Goal: Complete application form: Complete application form

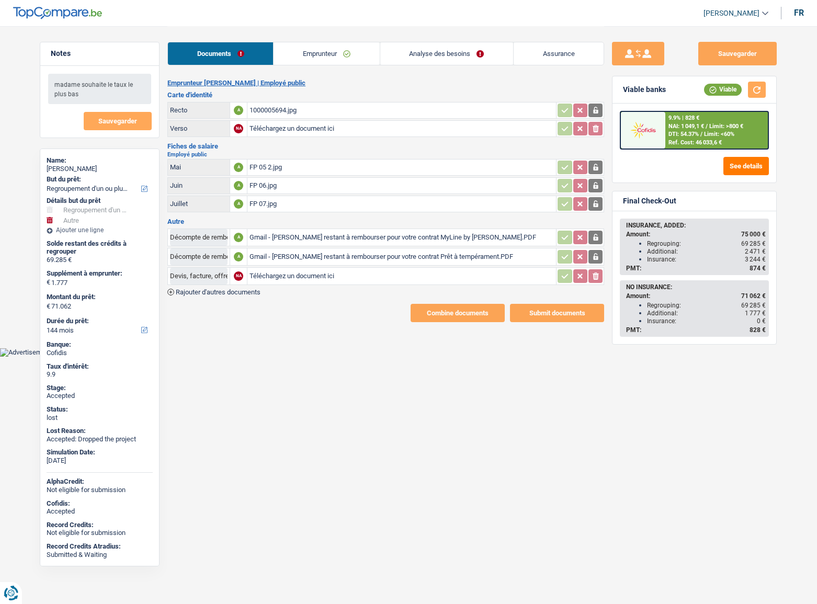
select select "refinancing"
select select "other"
select select "144"
click at [309, 53] on link "Emprunteur" at bounding box center [327, 53] width 106 height 22
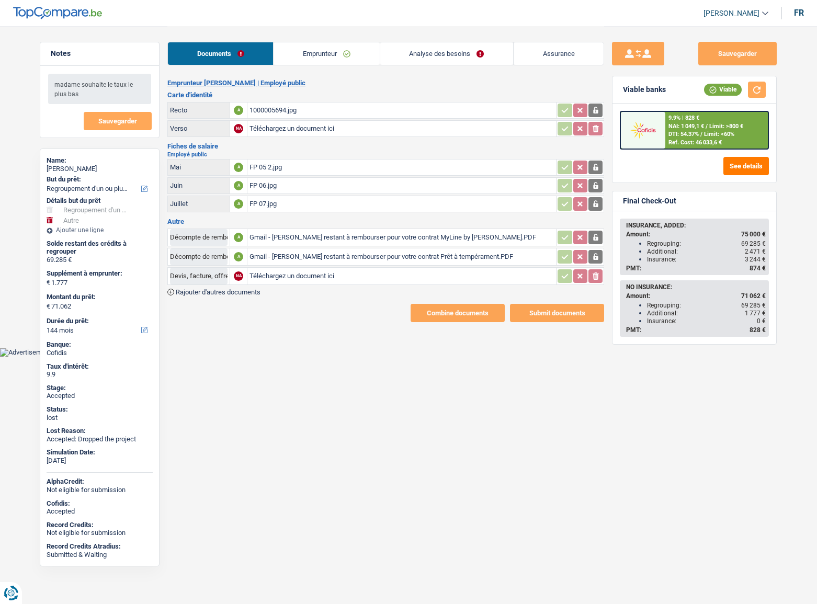
select select "refinancing"
select select "other"
select select "144"
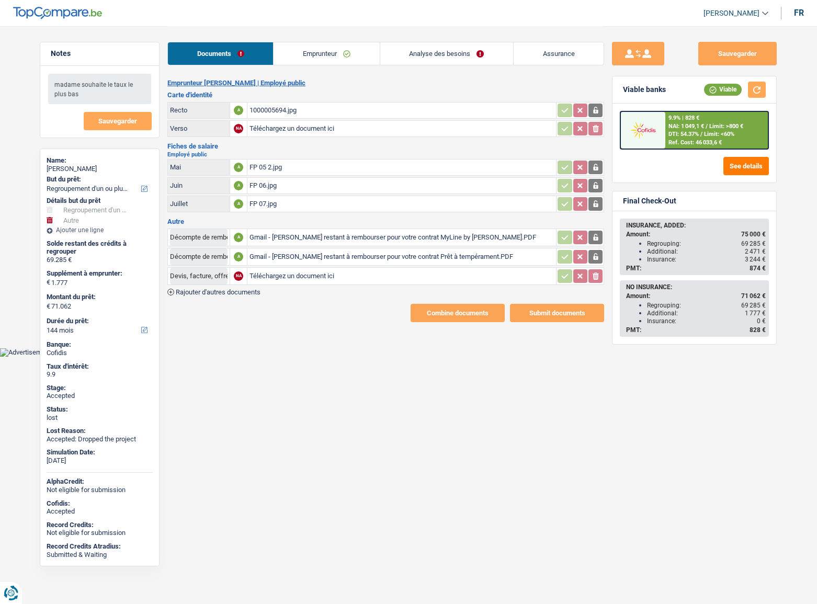
select select "120"
select select "refinancing"
select select "yes"
select select "other"
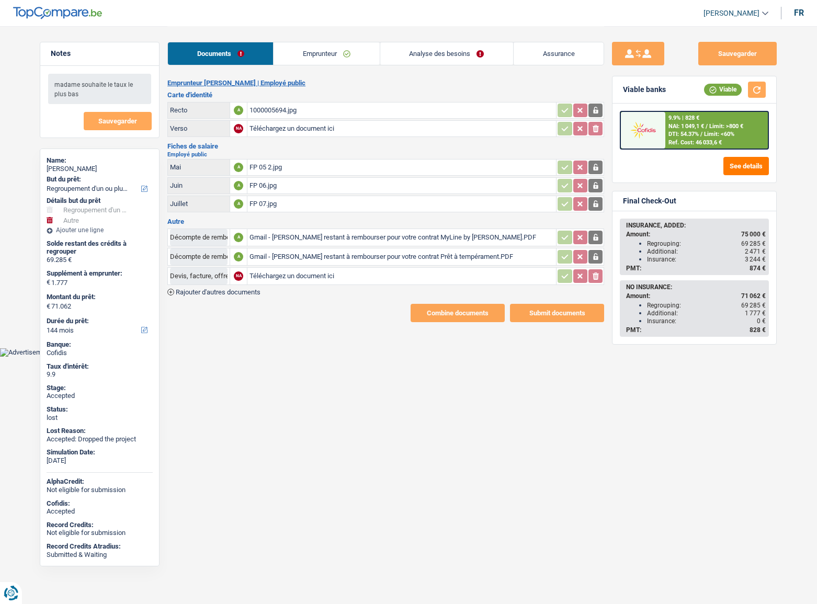
select select "not_answered"
select select "144"
click at [433, 48] on link "Analyse des besoins" at bounding box center [446, 53] width 133 height 22
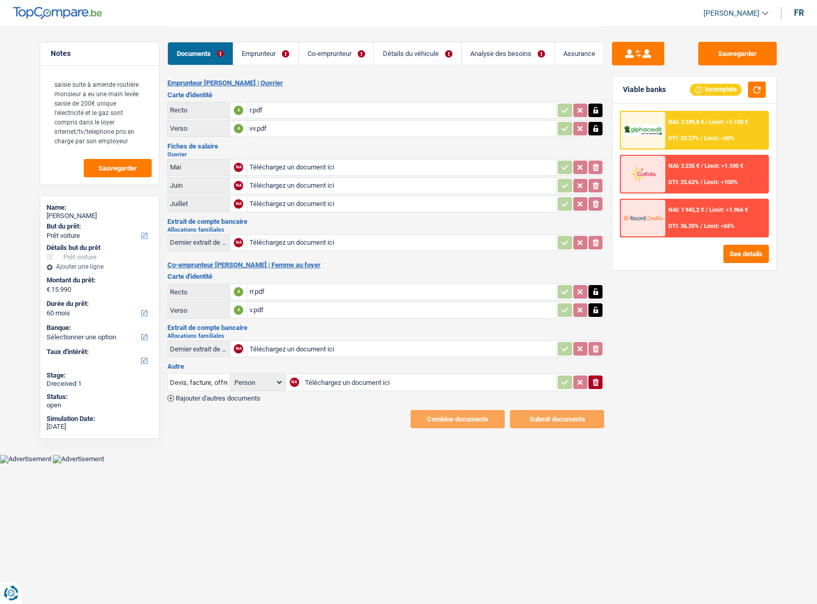
select select "car"
select select "60"
click at [268, 54] on link "Emprunteur" at bounding box center [265, 53] width 65 height 22
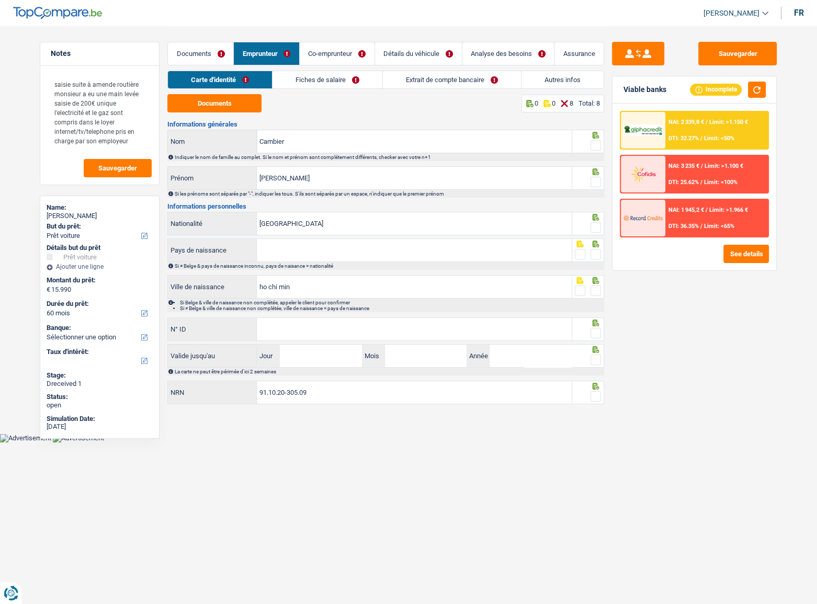
click at [512, 82] on link "Extrait de compte bancaire" at bounding box center [452, 79] width 138 height 17
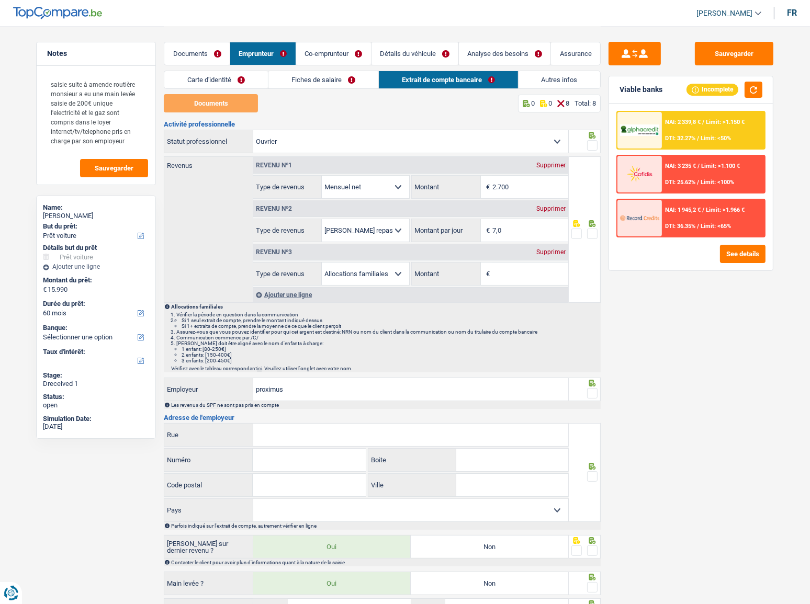
click at [533, 79] on link "Autres infos" at bounding box center [559, 79] width 82 height 17
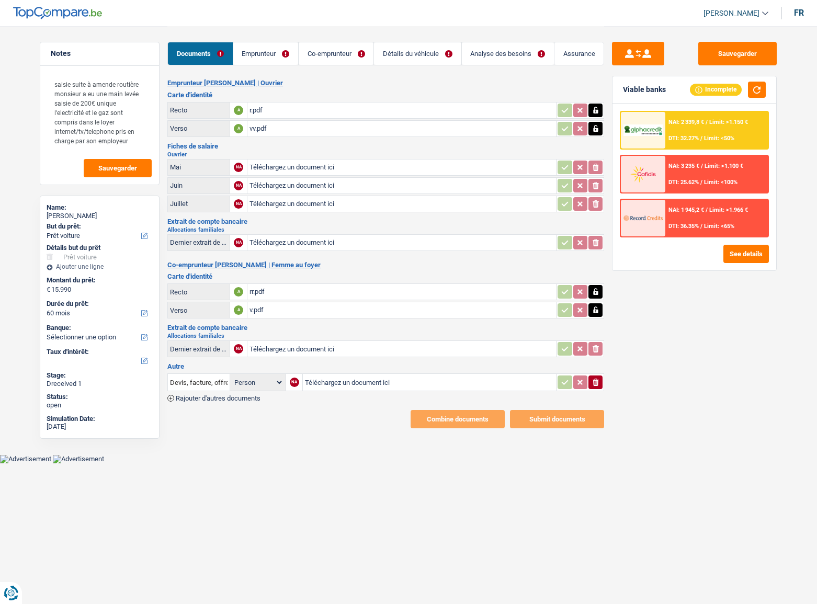
select select "car"
select select "60"
select select "32"
select select "rents"
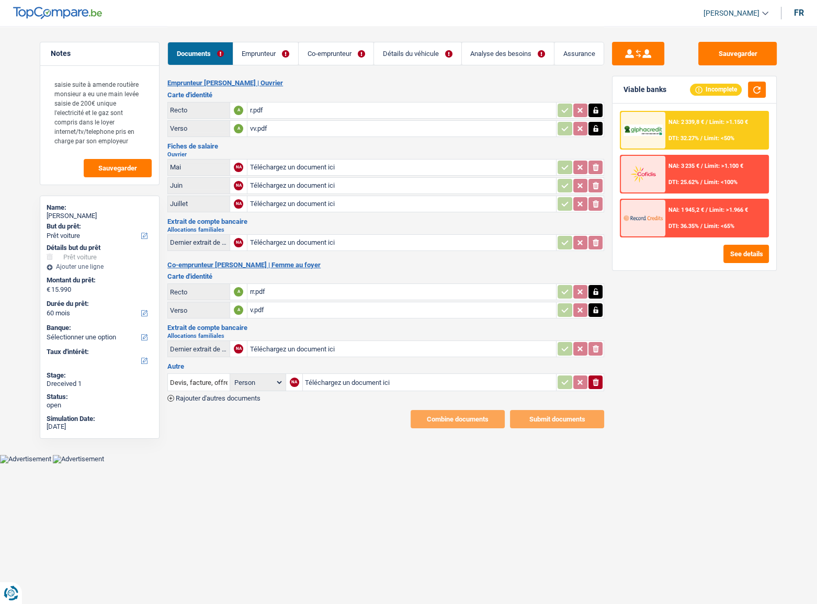
click at [286, 60] on link "Emprunteur" at bounding box center [265, 53] width 65 height 22
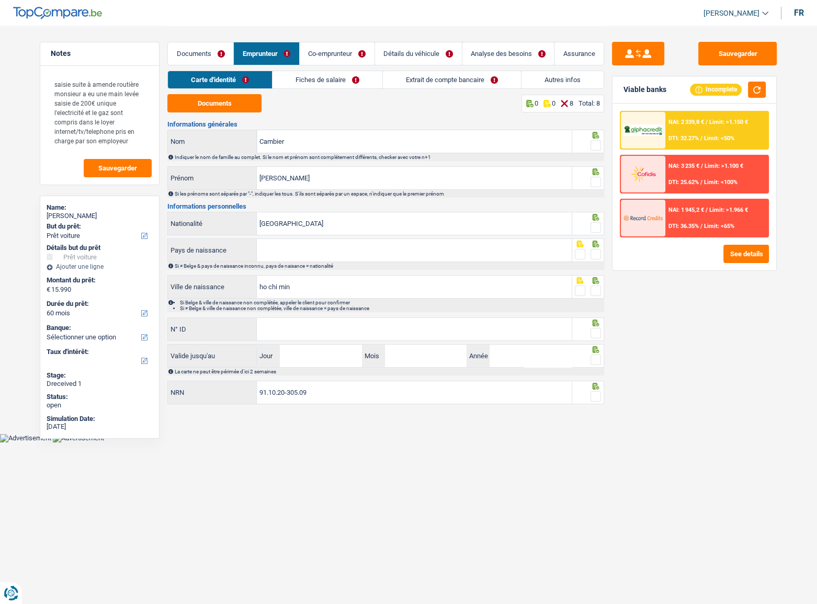
click at [572, 85] on link "Autres infos" at bounding box center [563, 79] width 82 height 17
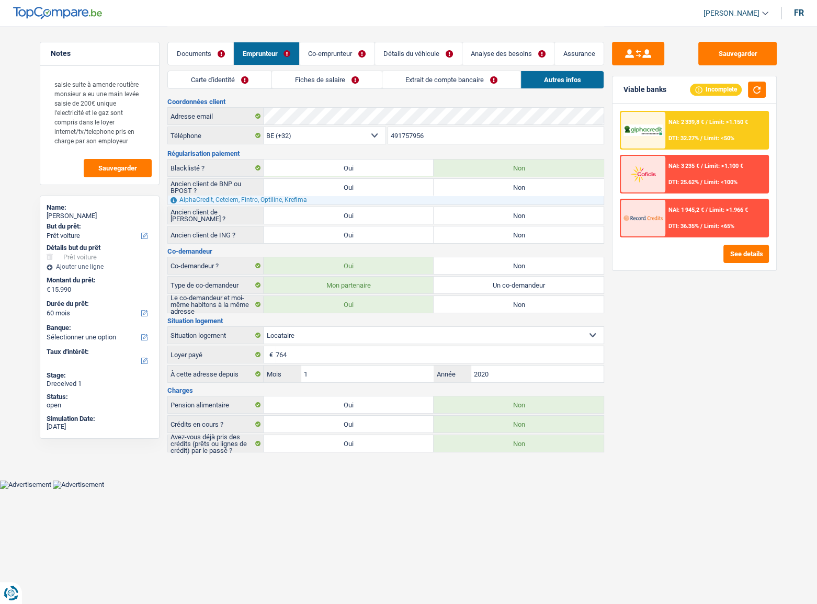
click at [570, 78] on link "Autres infos" at bounding box center [562, 79] width 83 height 17
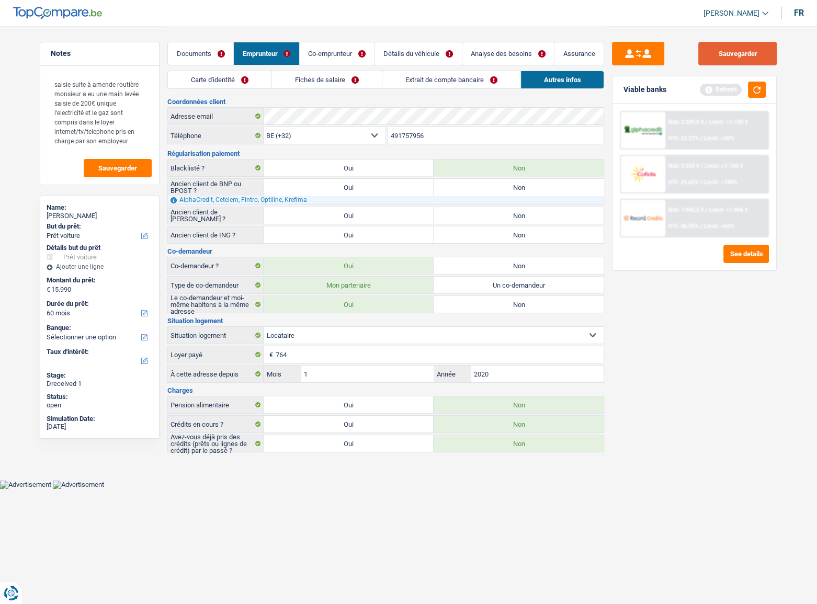
click at [748, 55] on button "Sauvegarder" at bounding box center [737, 54] width 78 height 24
click at [739, 59] on button "Sauvegarder" at bounding box center [737, 54] width 78 height 24
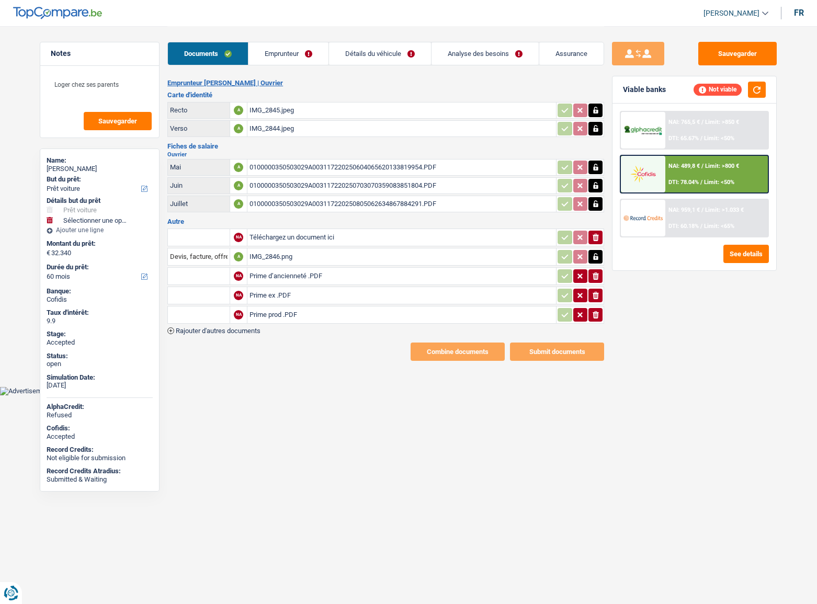
select select "car"
select select "60"
click at [282, 256] on div "IMG_2846.png" at bounding box center [402, 257] width 304 height 16
click at [268, 235] on input "Téléchargez un document ici" at bounding box center [402, 238] width 304 height 16
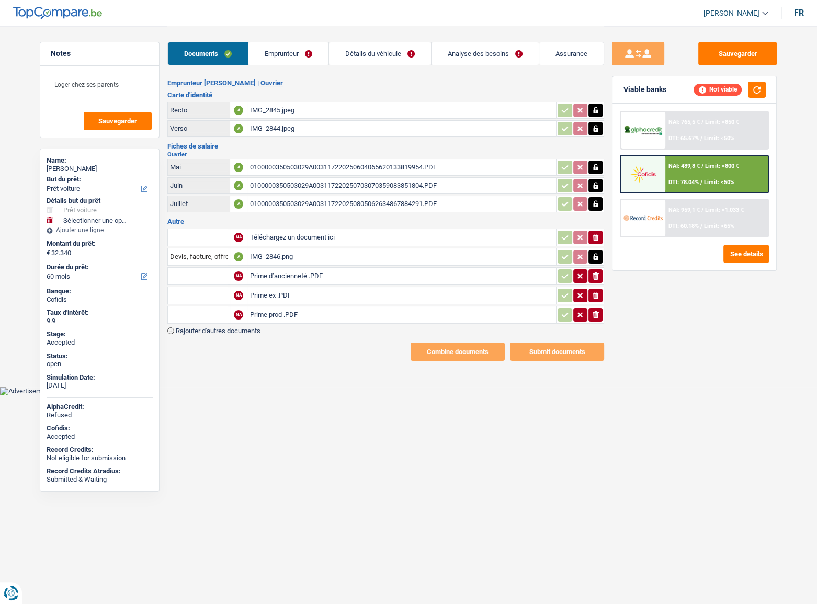
type input "C:\fakepath\25-0025.pdf"
click at [198, 240] on input "text" at bounding box center [199, 237] width 58 height 17
click at [220, 261] on li "Devis, facture, offre, bon de commande" at bounding box center [237, 258] width 128 height 13
type input "Devis, facture, offre, bon de commande"
drag, startPoint x: 223, startPoint y: 255, endPoint x: 146, endPoint y: 266, distance: 77.7
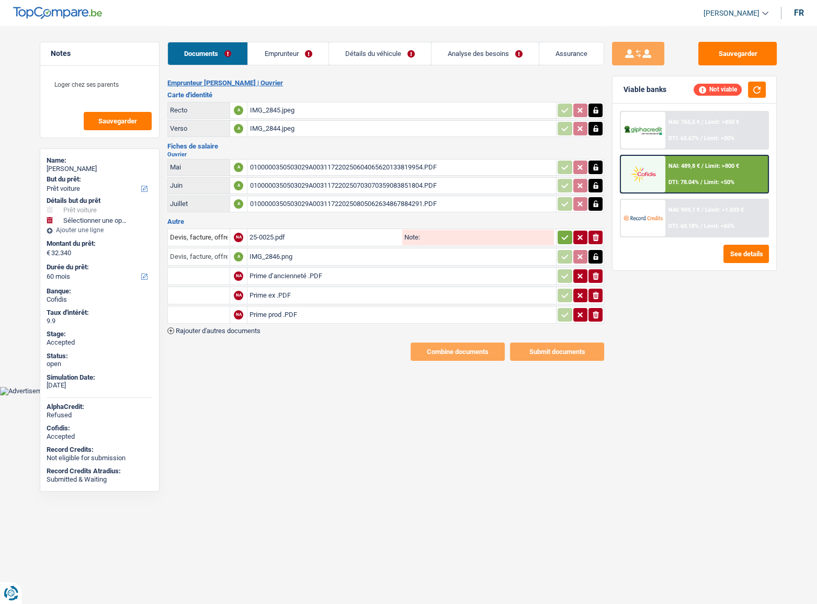
click at [146, 266] on div "Notes Loger chez ses parents Sauvegarder Name: Arnaud Snoeck But du prêt: Confo…" at bounding box center [408, 193] width 753 height 335
drag, startPoint x: 171, startPoint y: 257, endPoint x: 267, endPoint y: 255, distance: 96.3
click at [267, 255] on tr "-- A IMG_2846.png" at bounding box center [385, 257] width 437 height 18
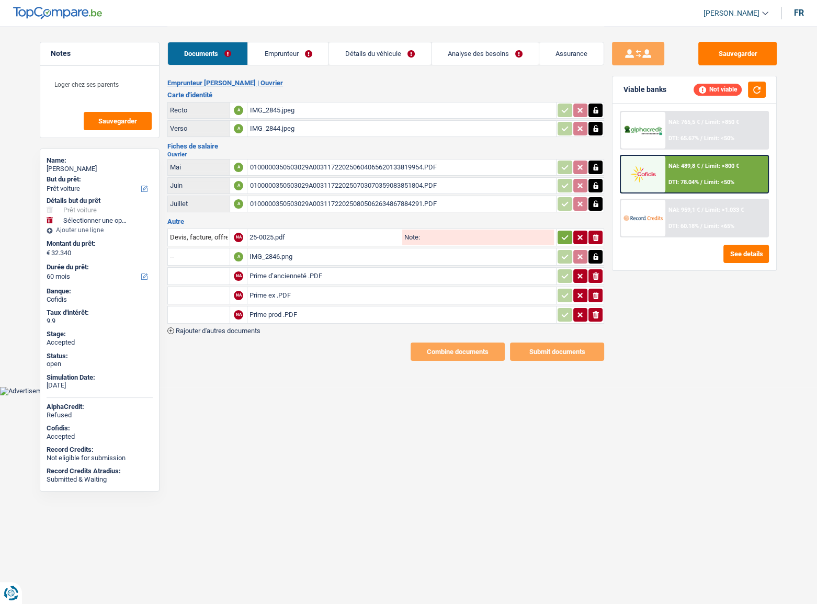
type input "-"
type input "annonce voiture"
click at [717, 50] on button "Sauvegarder" at bounding box center [737, 54] width 78 height 24
select select "car"
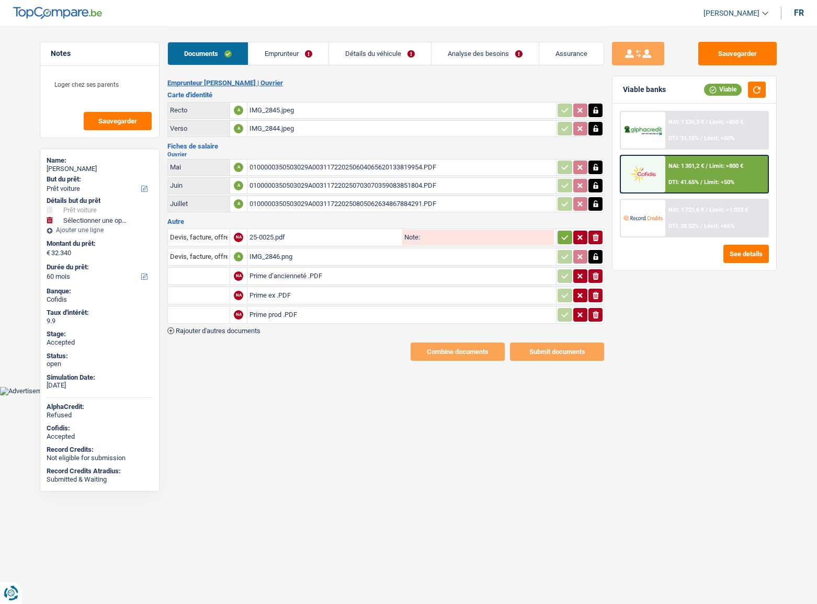
select select "60"
select select "120"
select select "car"
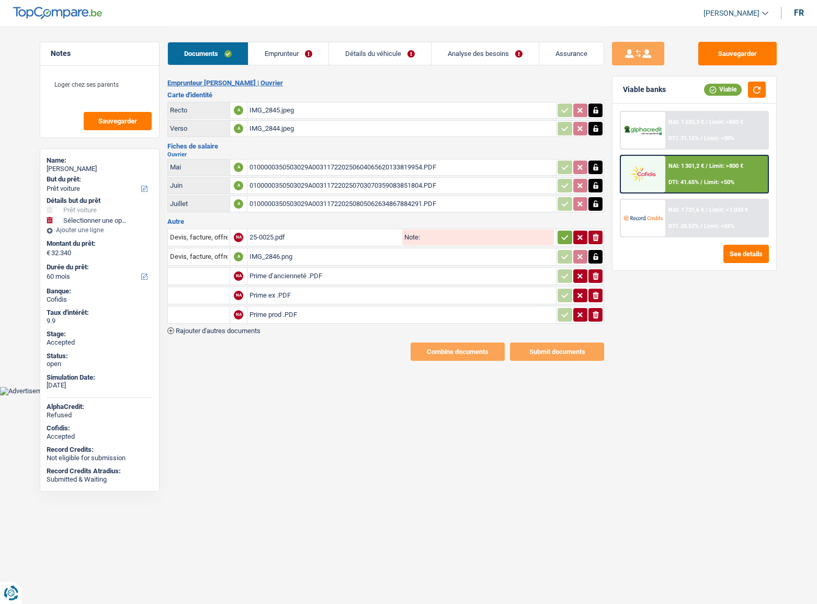
select select "yes"
select select "60"
click at [490, 46] on link "Analyse des besoins" at bounding box center [485, 53] width 107 height 22
select select "car"
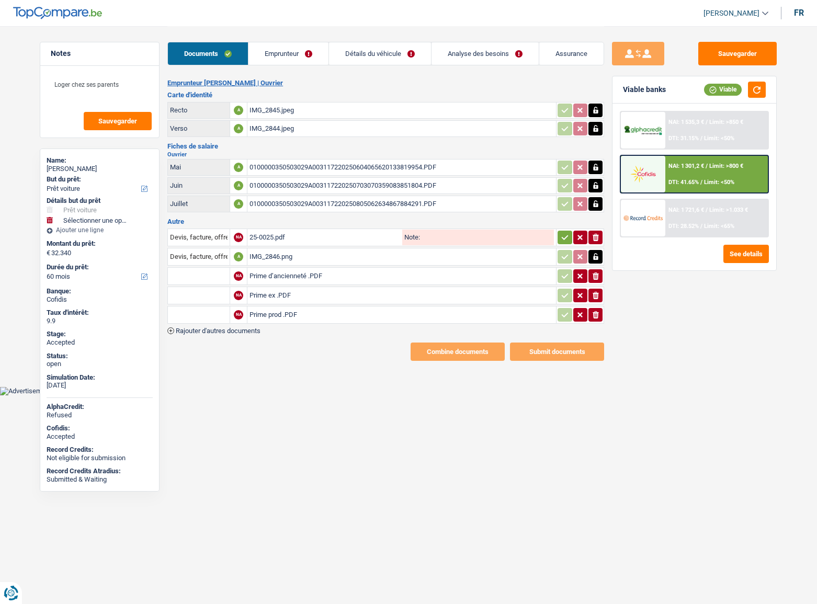
select select "60"
select select "120"
select select "car"
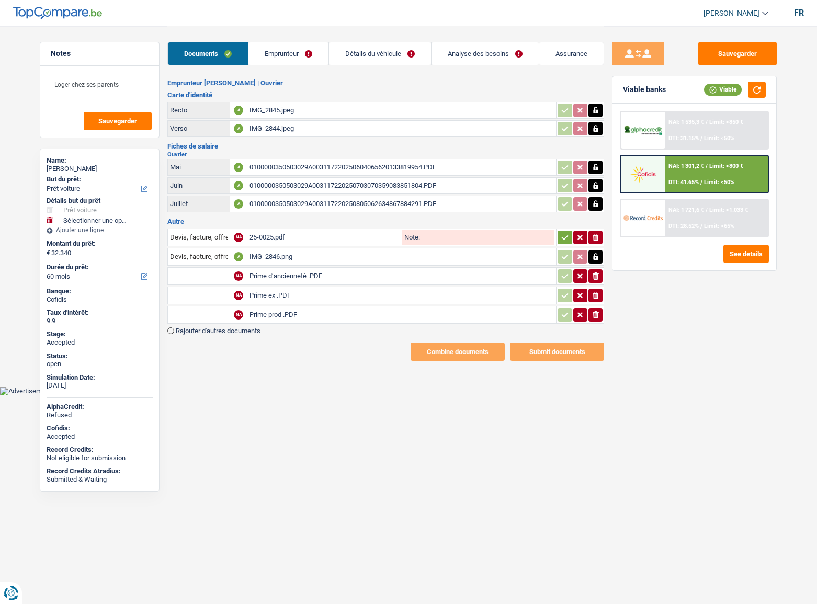
select select "yes"
select select "60"
click at [474, 55] on link "Analyse des besoins" at bounding box center [485, 53] width 107 height 22
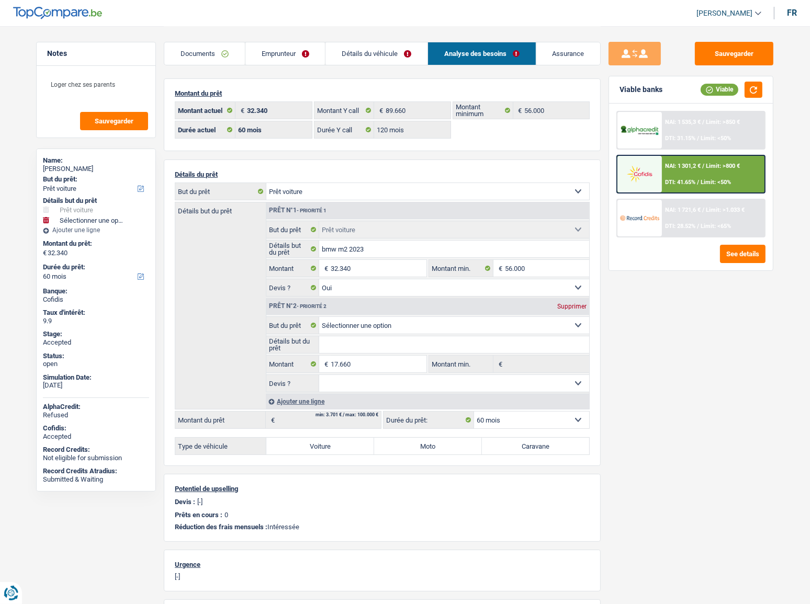
scroll to position [47, 0]
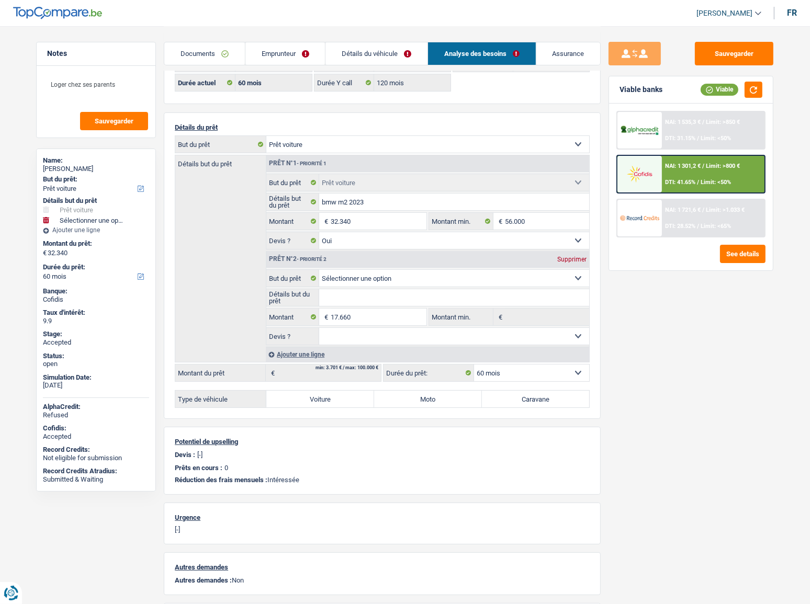
click at [357, 282] on select "Confort maison: meubles, textile, peinture, électroménager, outillage non-profe…" at bounding box center [454, 278] width 270 height 17
drag, startPoint x: 220, startPoint y: 267, endPoint x: 264, endPoint y: 227, distance: 59.2
click at [227, 263] on div "Détails but du prêt Prêt n°1 - Priorité 1 Confort maison: meubles, textile, pei…" at bounding box center [382, 259] width 415 height 208
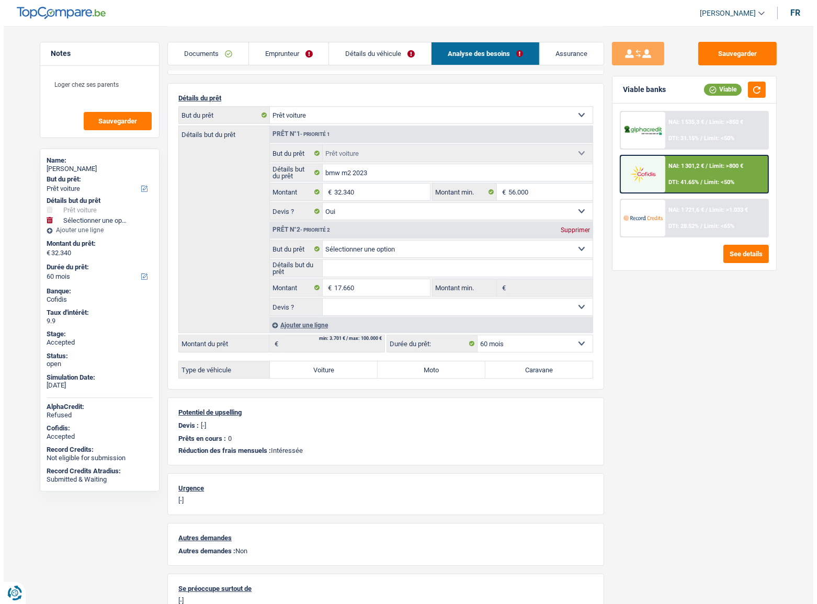
scroll to position [0, 0]
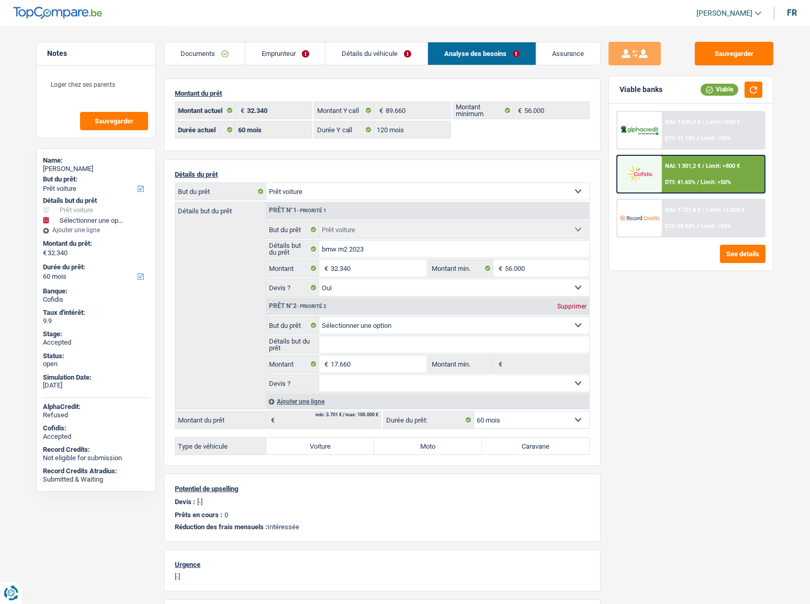
click at [223, 55] on link "Documents" at bounding box center [204, 53] width 81 height 22
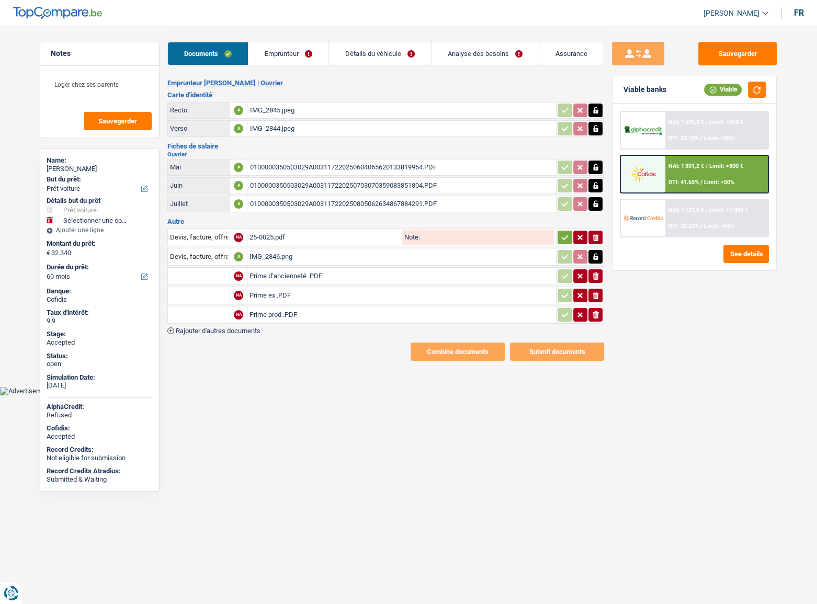
click at [264, 233] on div "25-0025.pdf" at bounding box center [325, 238] width 151 height 16
drag, startPoint x: 732, startPoint y: 328, endPoint x: 396, endPoint y: 124, distance: 393.4
click at [732, 326] on div "Sauvegarder Viable banks Viable NAI: 1 535,3 € / Limit: >850 € DTI: 31.15% / Li…" at bounding box center [694, 315] width 180 height 546
click at [306, 64] on link "Emprunteur" at bounding box center [288, 53] width 80 height 22
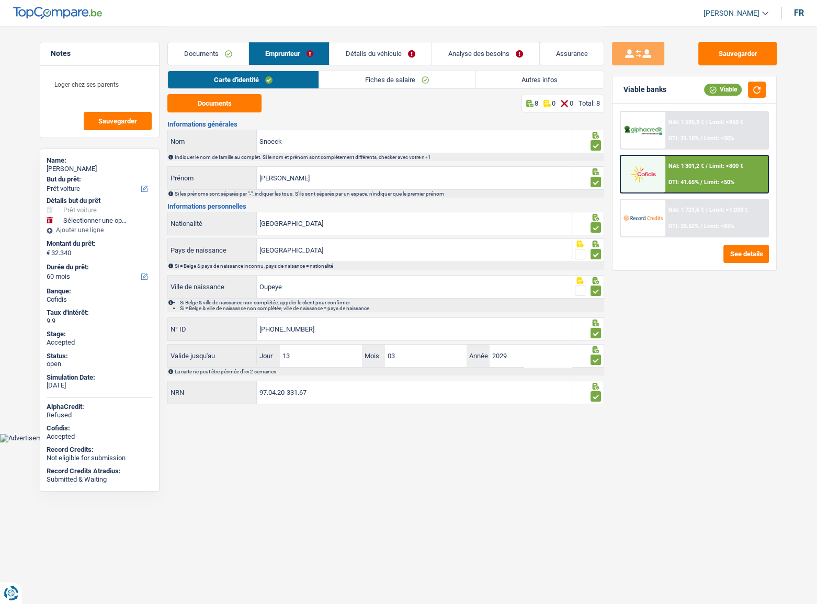
click at [526, 77] on link "Autres infos" at bounding box center [540, 79] width 128 height 17
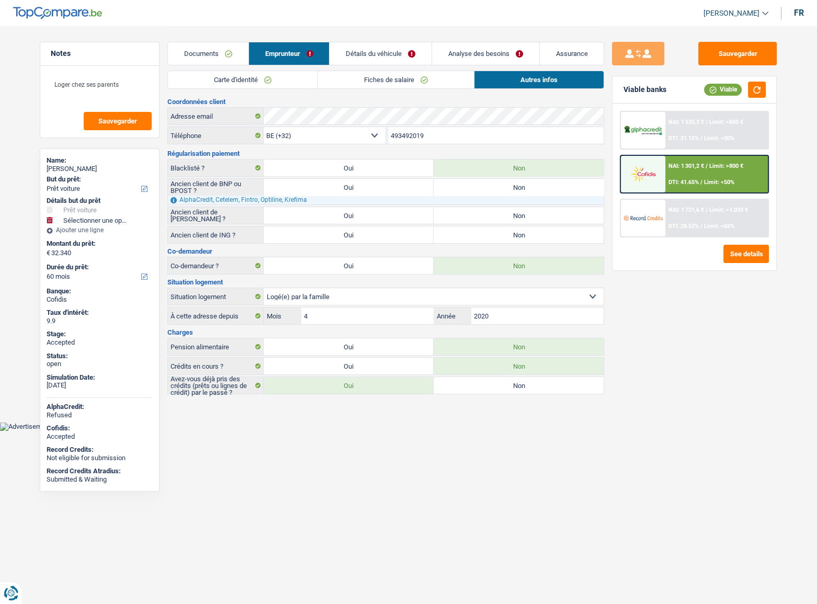
click at [246, 83] on link "Carte d'identité" at bounding box center [243, 79] width 150 height 17
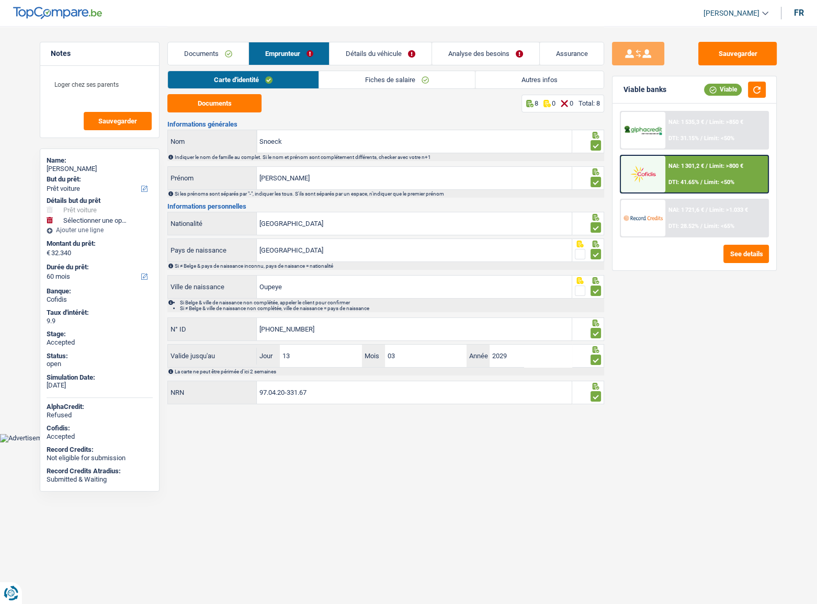
click at [229, 52] on link "Documents" at bounding box center [208, 53] width 81 height 22
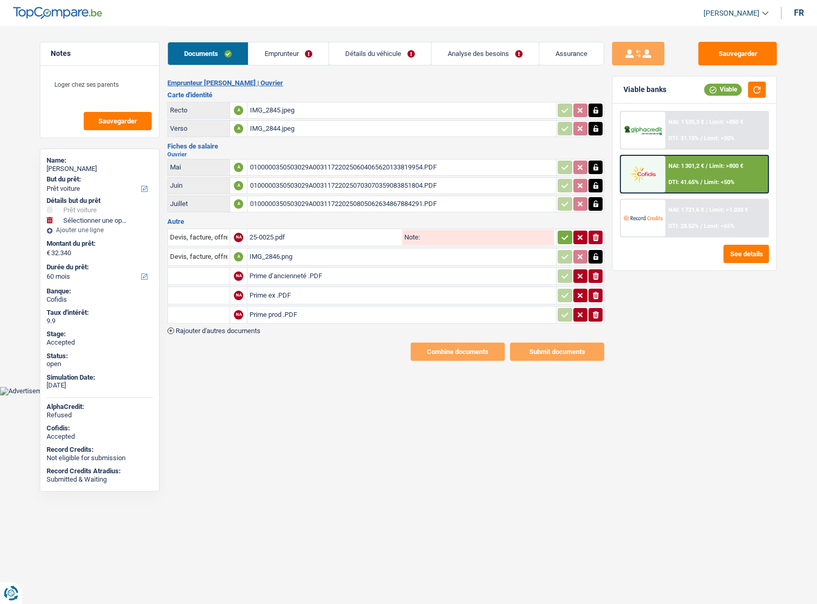
click at [290, 235] on div "25-0025.pdf" at bounding box center [325, 238] width 151 height 16
click at [270, 251] on div "IMG_2846.png" at bounding box center [402, 257] width 304 height 16
click at [279, 251] on div "IMG_2846.png" at bounding box center [402, 257] width 304 height 16
click at [309, 239] on div "25-0025.pdf" at bounding box center [325, 238] width 151 height 16
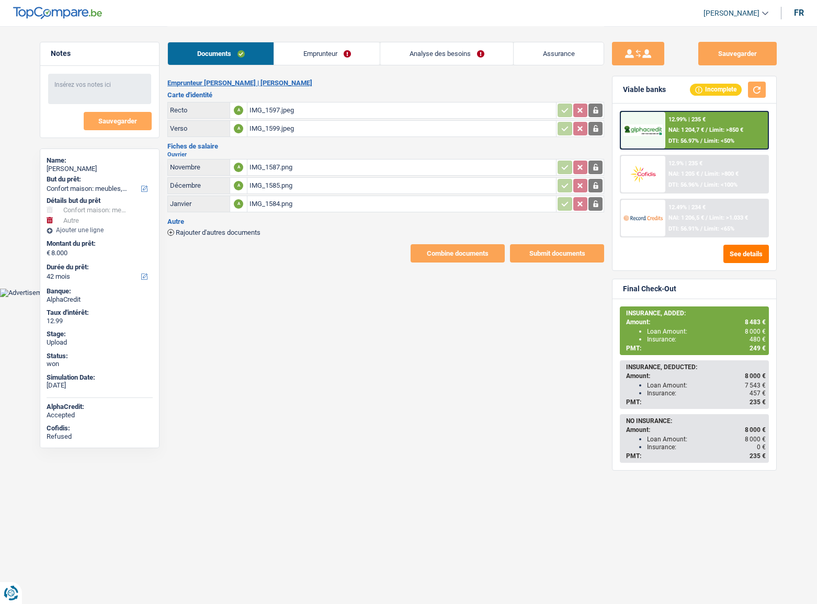
select select "household"
select select "other"
select select "42"
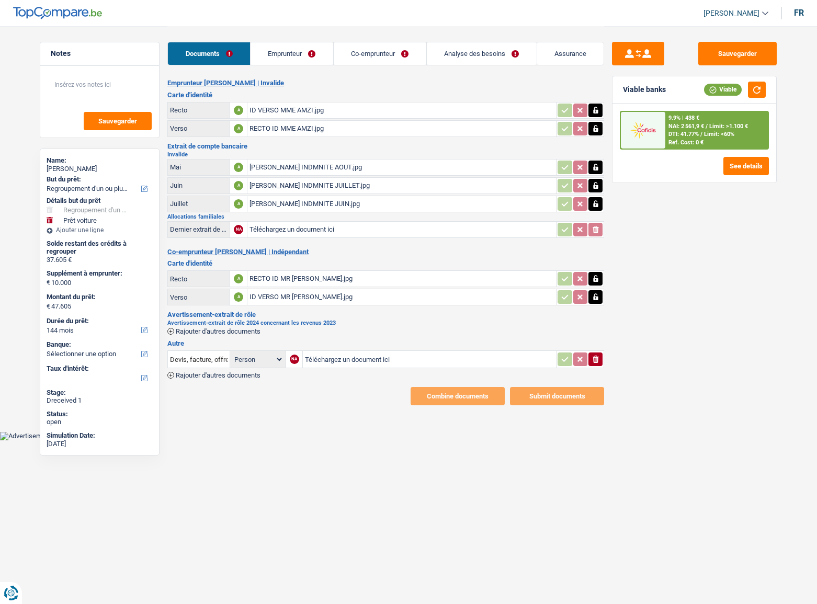
select select "refinancing"
select select "car"
select select "144"
click at [380, 58] on link "Co-emprunteur" at bounding box center [380, 53] width 93 height 22
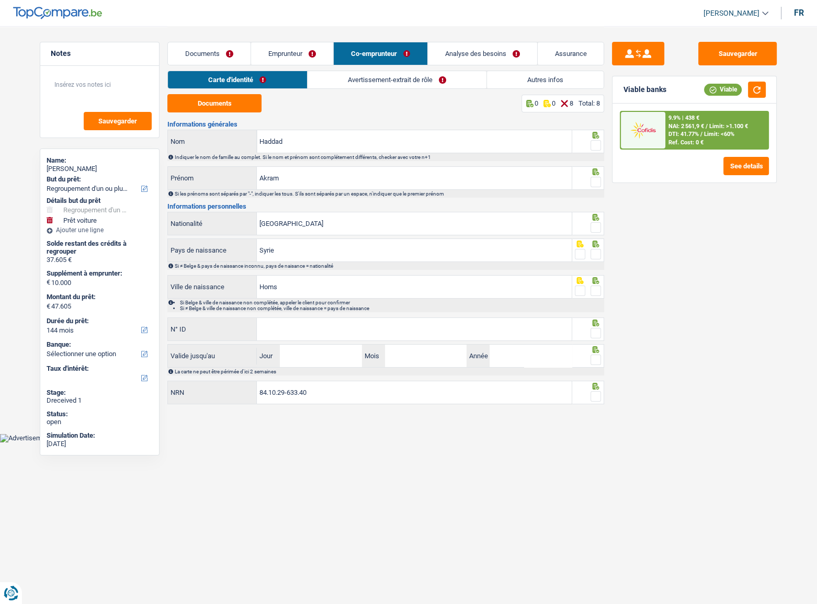
click at [208, 52] on link "Documents" at bounding box center [209, 53] width 83 height 22
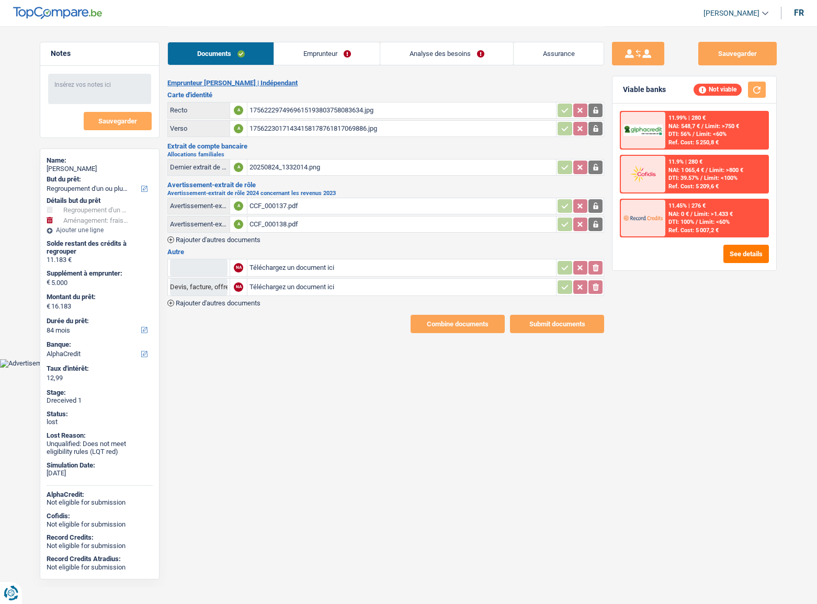
select select "refinancing"
select select "movingOrInstallation"
select select "84"
select select "alphacredit"
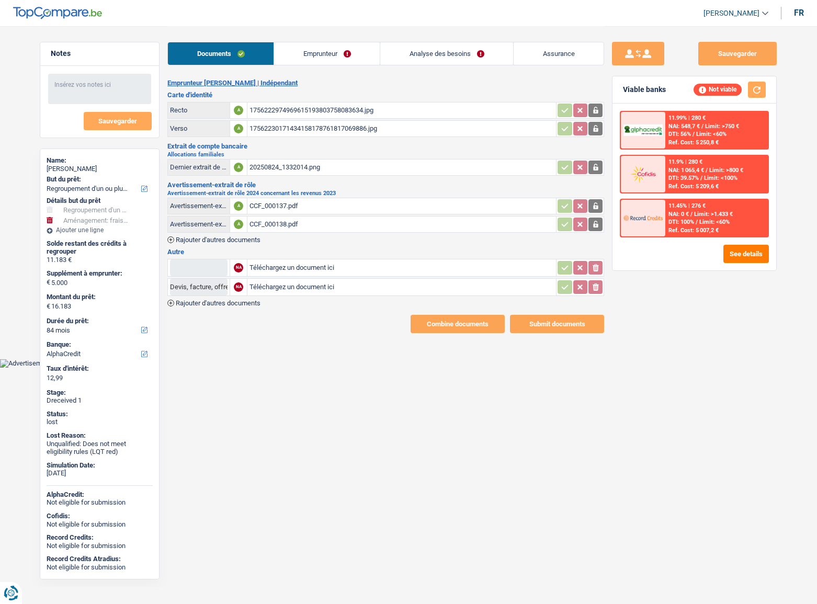
select select "single"
select select "BE"
select select "independent"
select select "BE"
select select "familyAllowances"
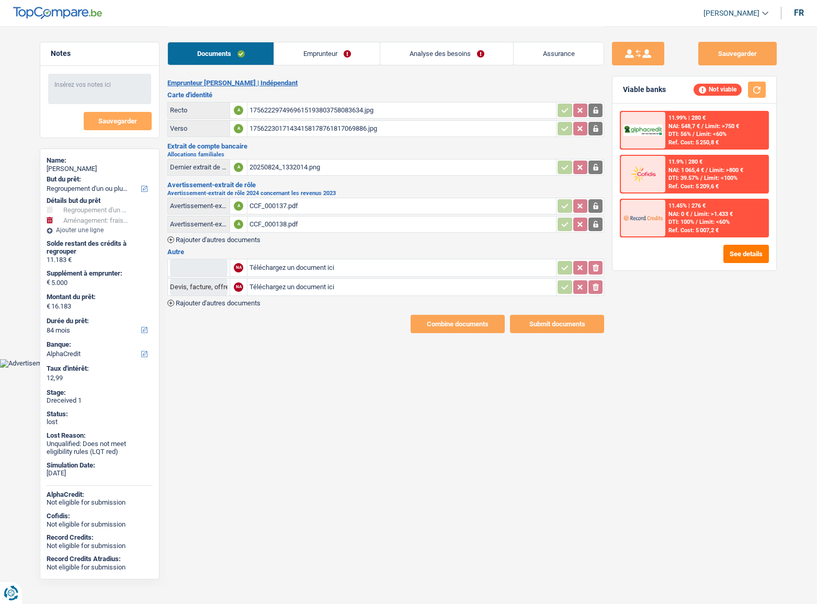
select select "netSalary"
click at [342, 53] on link "Emprunteur" at bounding box center [327, 53] width 106 height 22
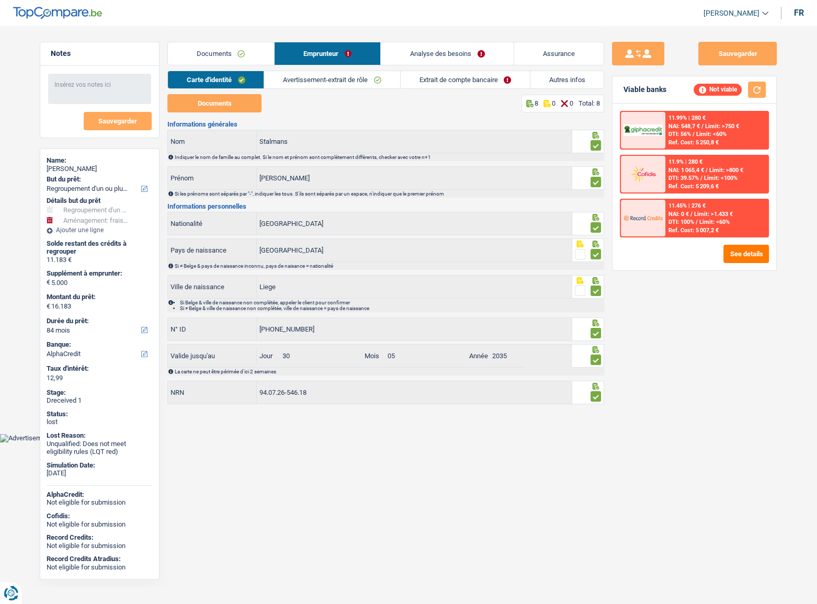
click at [507, 77] on link "Extrait de compte bancaire" at bounding box center [465, 79] width 129 height 17
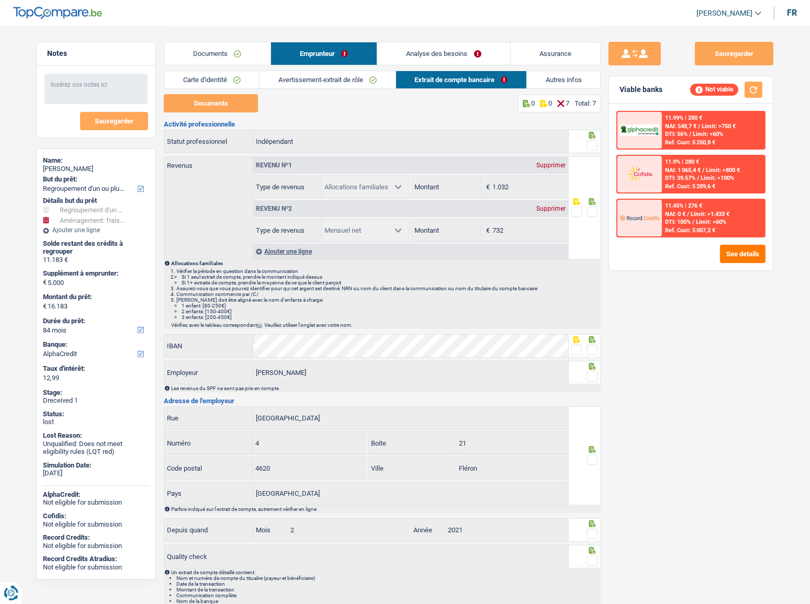
click at [353, 81] on link "Avertissement-extrait de rôle" at bounding box center [326, 79] width 135 height 17
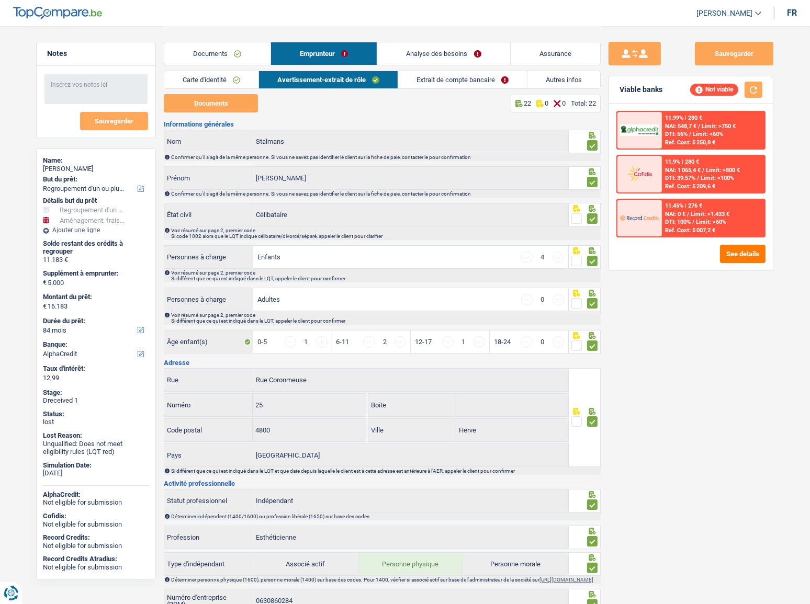
click at [466, 82] on link "Extrait de compte bancaire" at bounding box center [462, 79] width 129 height 17
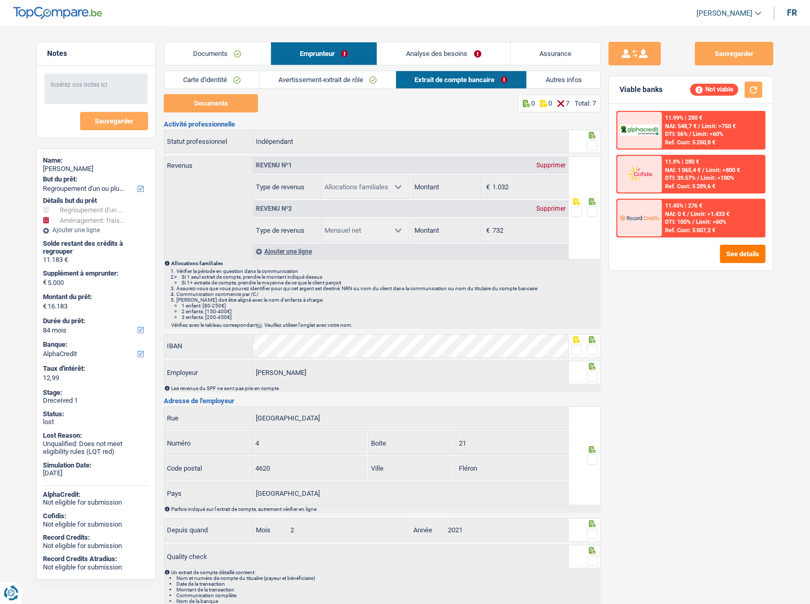
click at [357, 80] on link "Avertissement-extrait de rôle" at bounding box center [326, 79] width 135 height 17
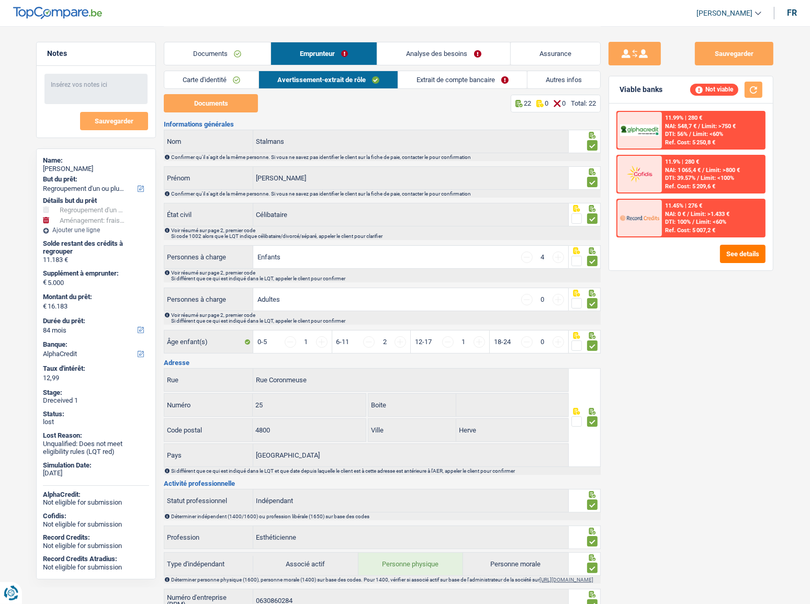
click at [206, 53] on link "Documents" at bounding box center [217, 53] width 106 height 22
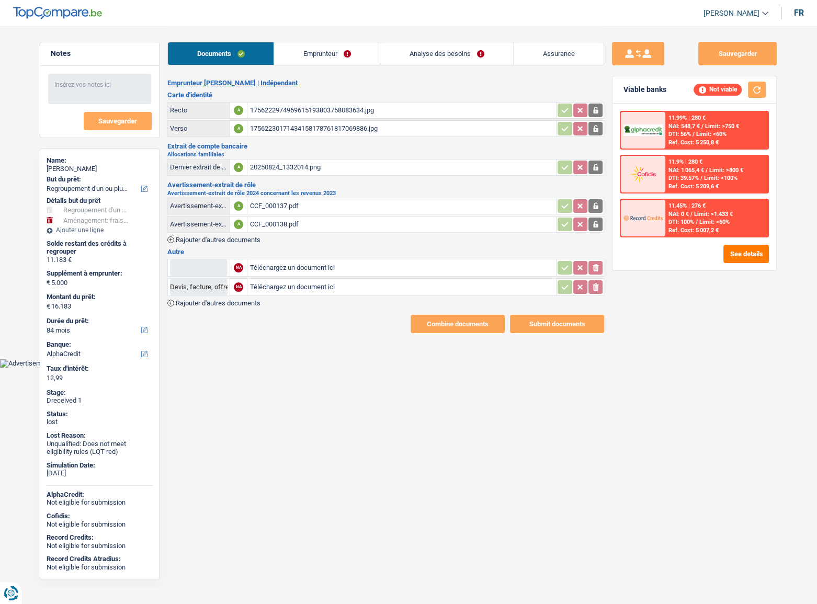
click at [288, 167] on div "20250824_1332014.png" at bounding box center [402, 168] width 304 height 16
click at [277, 219] on div "CCF_000138.pdf" at bounding box center [402, 225] width 304 height 16
click at [327, 202] on div "CCF_000137.pdf" at bounding box center [402, 206] width 304 height 16
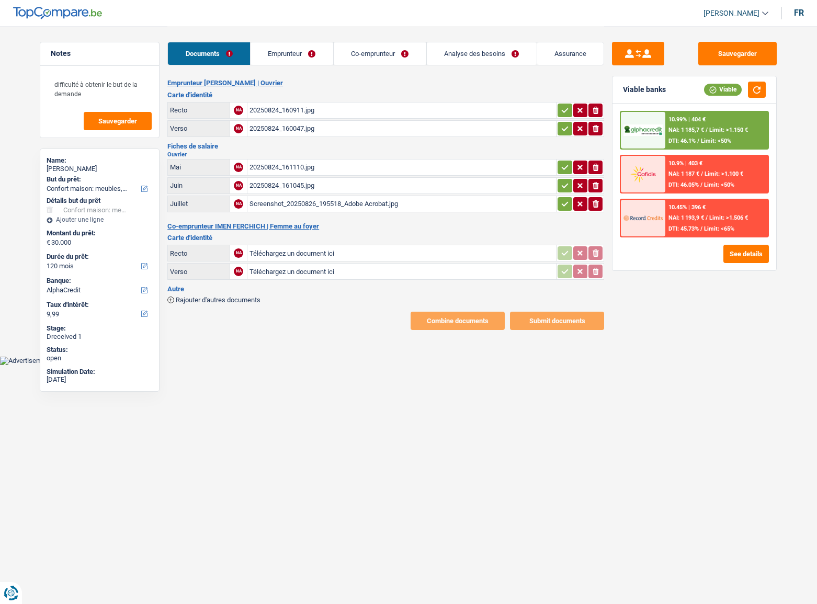
select select "household"
select select "120"
select select "alphacredit"
select select "married"
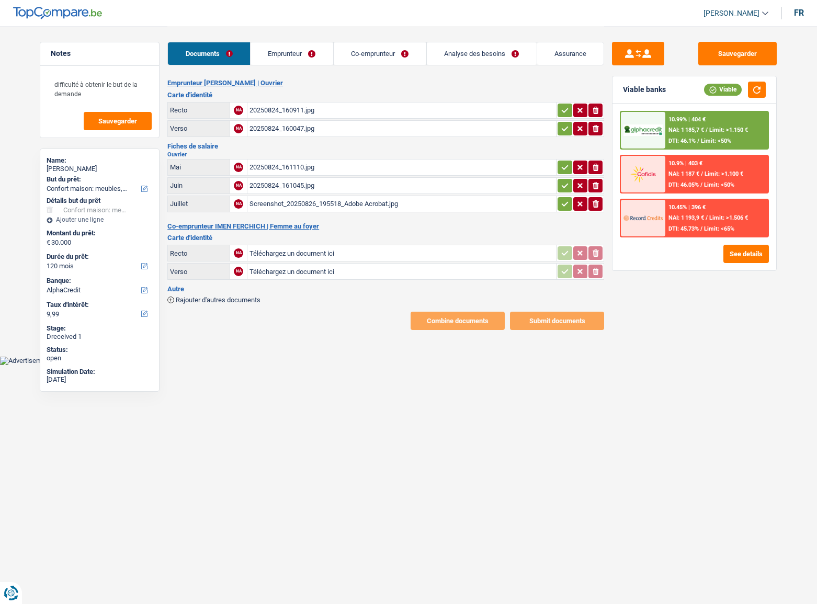
select select "BE"
select select "worker"
select select "netSalary"
select select "BE"
select select "hrc"
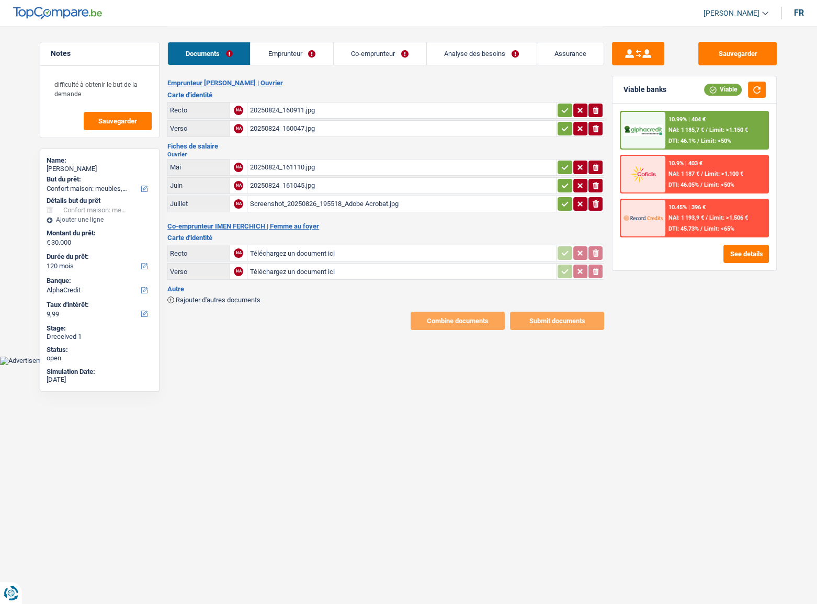
click at [298, 51] on link "Emprunteur" at bounding box center [292, 53] width 83 height 22
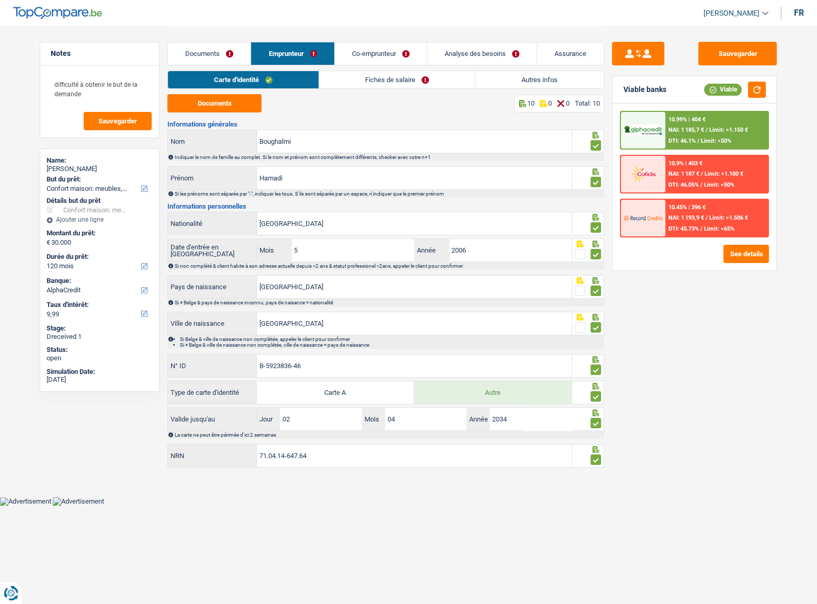
click at [394, 51] on link "Co-emprunteur" at bounding box center [381, 53] width 92 height 22
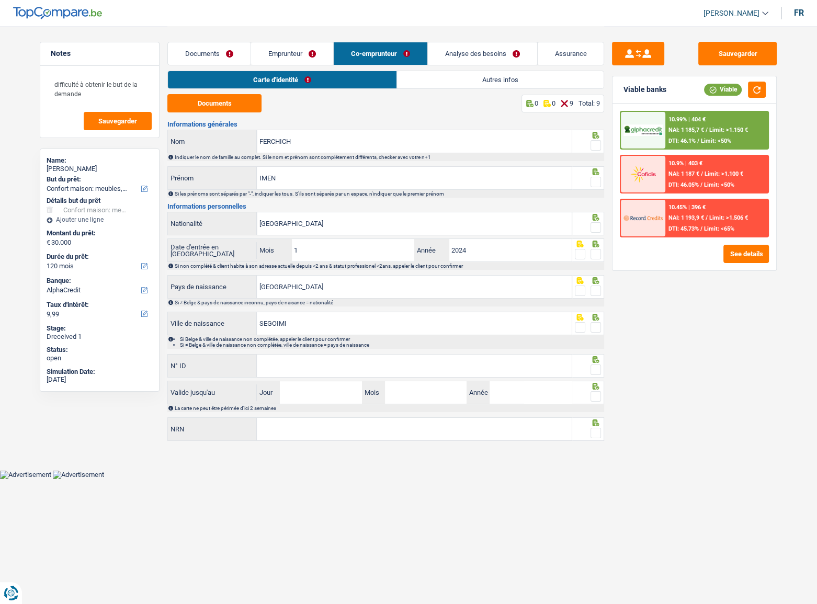
click at [314, 55] on link "Emprunteur" at bounding box center [292, 53] width 82 height 22
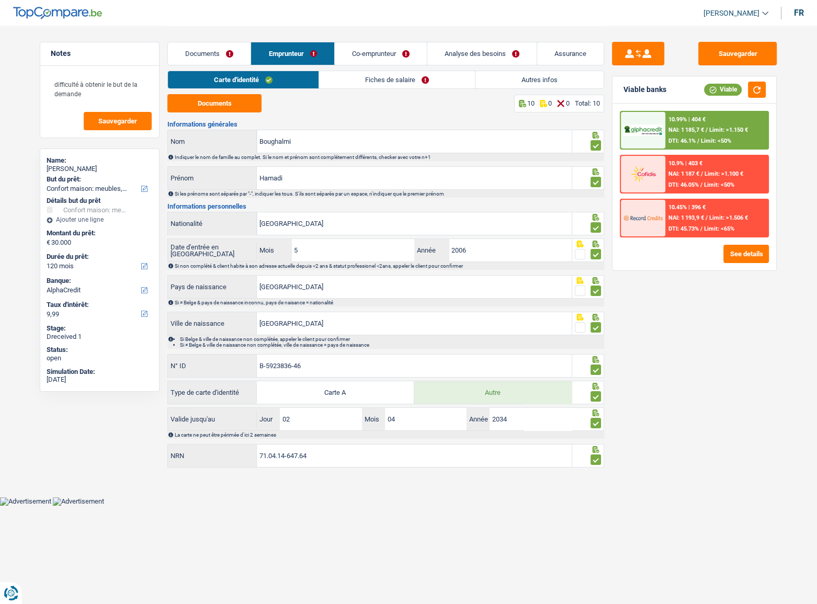
click at [364, 75] on link "Fiches de salaire" at bounding box center [397, 79] width 156 height 17
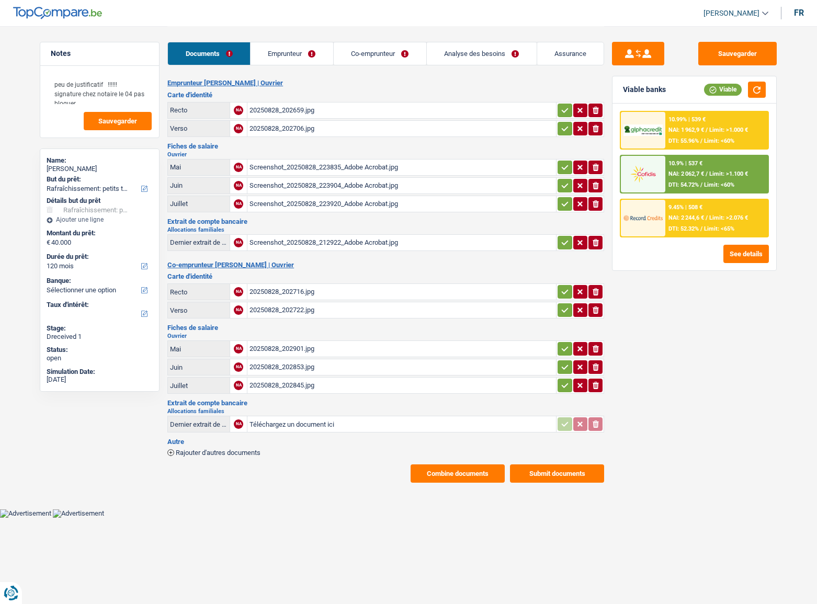
select select "houseOrGarden"
select select "120"
select select "houseOrGarden"
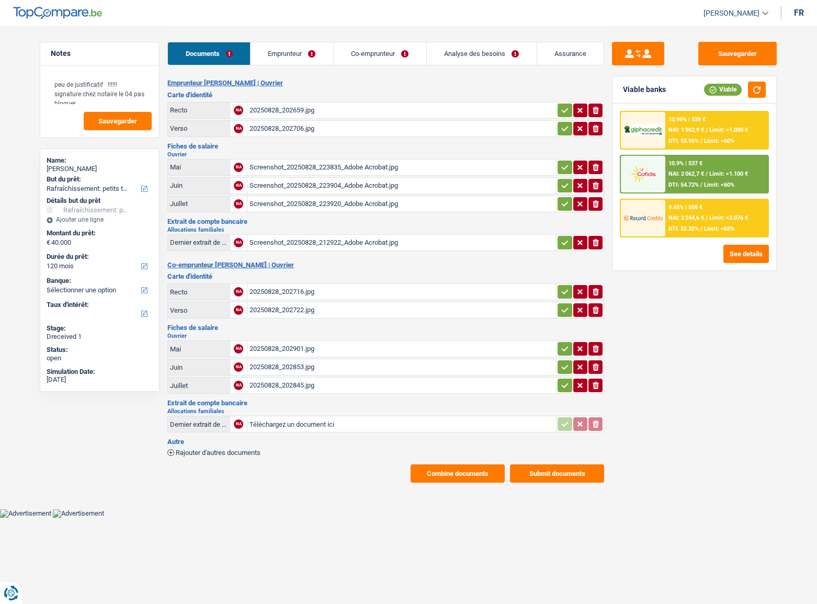
select select "120"
click at [369, 250] on table "Dernier extrait de compte pour vos allocations familiales NA Screenshot_2025082…" at bounding box center [385, 243] width 437 height 20
click at [368, 242] on div "Screenshot_20250828_212922_Adobe Acrobat.jpg" at bounding box center [402, 243] width 304 height 16
click at [302, 49] on link "Emprunteur" at bounding box center [292, 53] width 83 height 22
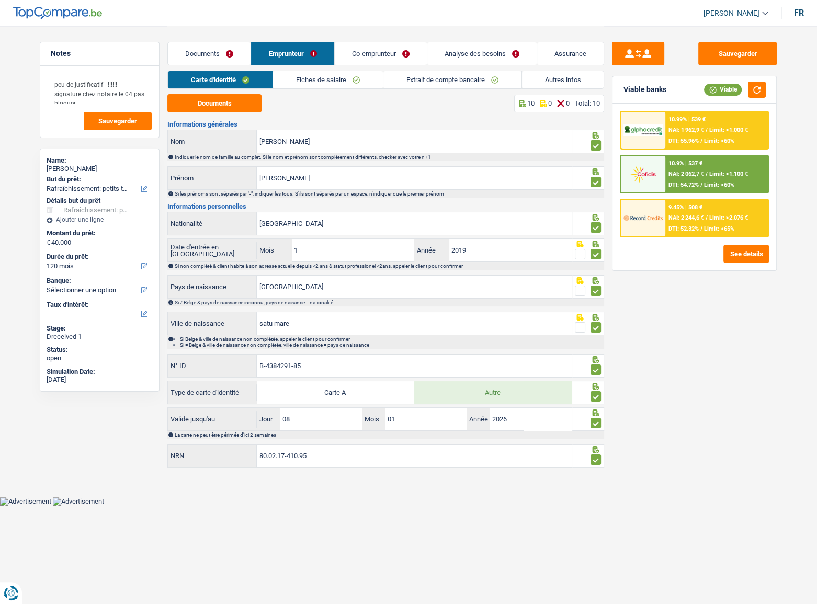
click at [541, 79] on link "Autres infos" at bounding box center [563, 79] width 82 height 17
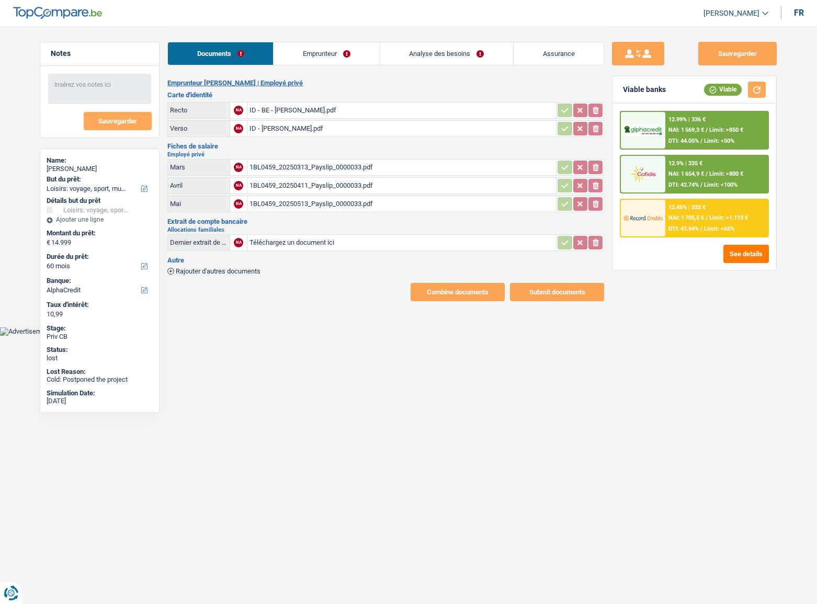
select select "hobbies"
select select "60"
select select "alphacredit"
click at [343, 58] on link "Emprunteur" at bounding box center [327, 53] width 106 height 22
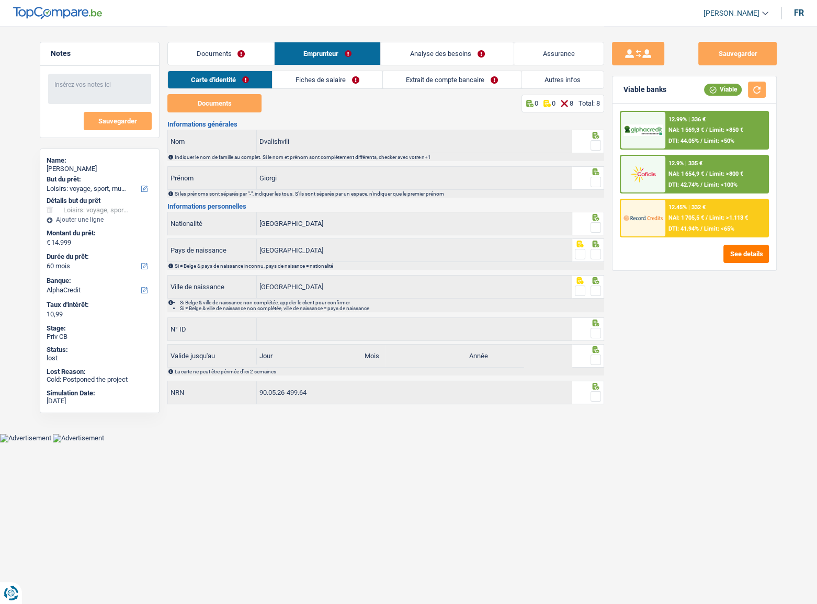
click at [215, 52] on link "Documents" at bounding box center [221, 53] width 106 height 22
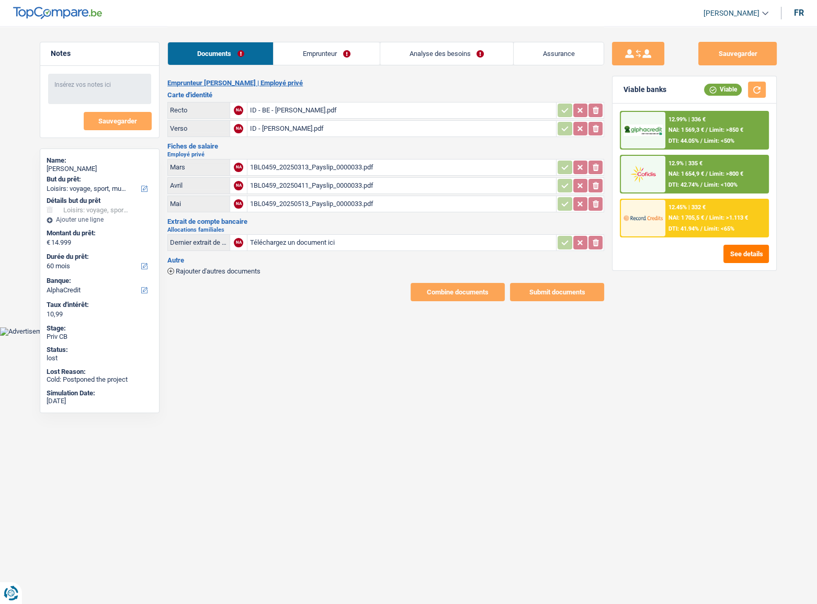
click at [327, 110] on div "ID - BE - G.DVALISHVILI.pdf" at bounding box center [402, 111] width 304 height 16
click at [355, 202] on div "1BL0459_20250513_Payslip_0000033.pdf" at bounding box center [402, 204] width 304 height 16
click at [433, 55] on link "Analyse des besoins" at bounding box center [446, 53] width 133 height 22
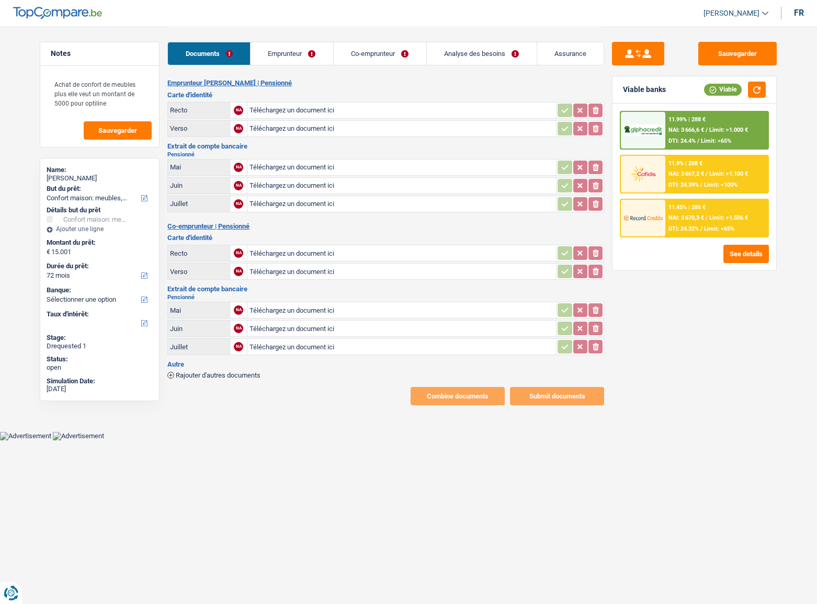
select select "household"
select select "72"
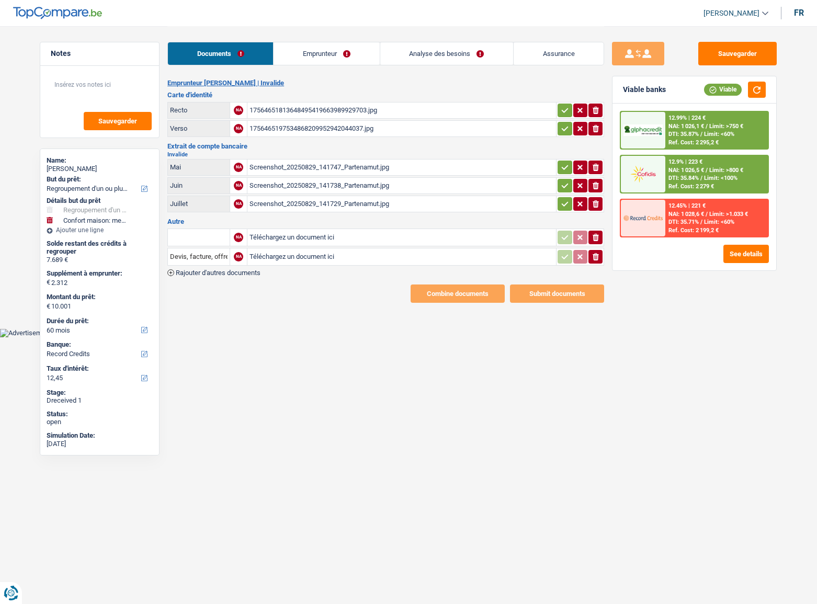
select select "refinancing"
select select "household"
select select "60"
select select "record credits"
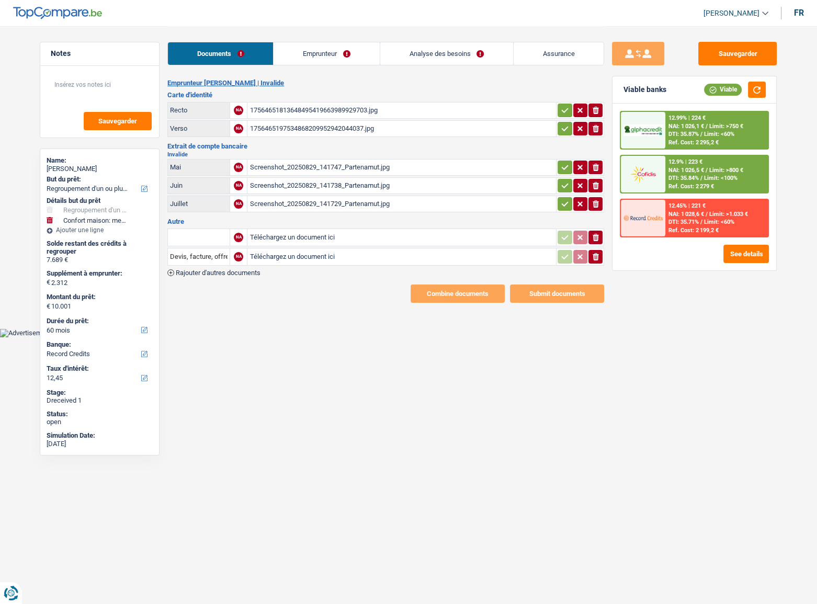
click at [348, 169] on div "Screenshot_20250829_141747_Partenamut.jpg" at bounding box center [402, 168] width 304 height 16
click at [589, 169] on button "ionicons-v5-e" at bounding box center [595, 168] width 14 height 14
click at [594, 185] on icon "button" at bounding box center [596, 185] width 6 height 7
click at [594, 206] on icon "button" at bounding box center [596, 203] width 6 height 7
click at [389, 171] on input "Téléchargez un document ici" at bounding box center [402, 168] width 304 height 16
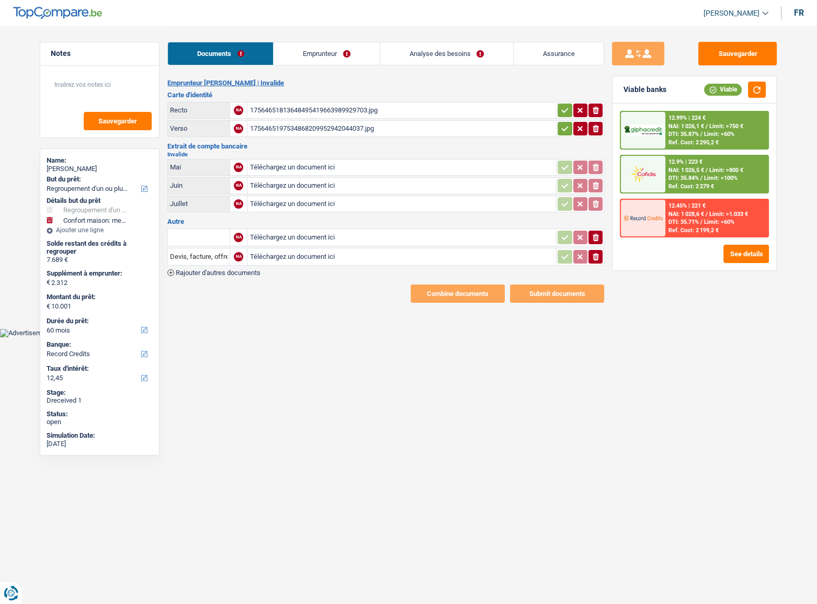
type input "C:\fakepath\05.pdf"
click at [288, 183] on input "Téléchargez un document ici" at bounding box center [402, 186] width 304 height 16
type input "C:\fakepath\06.pdf"
click at [271, 200] on input "Téléchargez un document ici" at bounding box center [402, 204] width 304 height 16
type input "C:\fakepath\07.pdf"
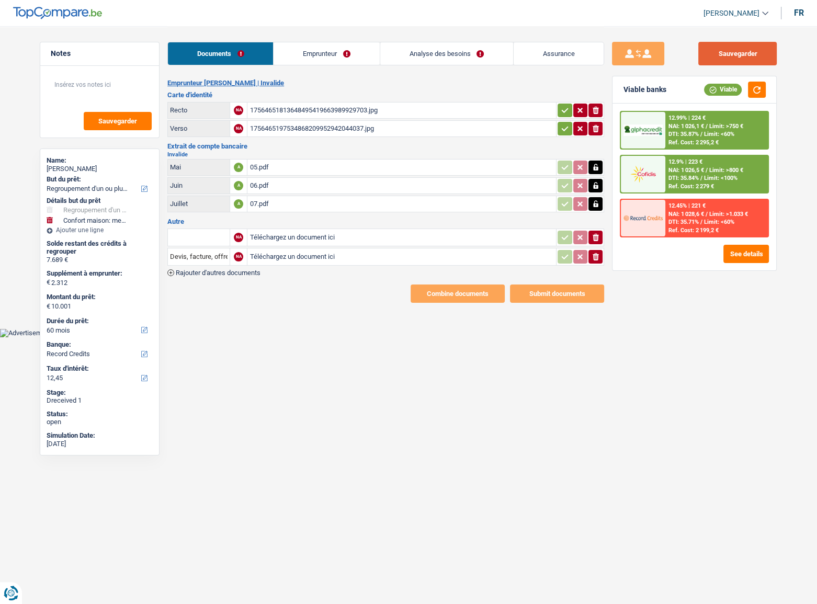
drag, startPoint x: 731, startPoint y: 51, endPoint x: 528, endPoint y: 58, distance: 203.1
click at [719, 50] on button "Sauvegarder" at bounding box center [737, 54] width 78 height 24
click at [434, 53] on link "Analyse des besoins" at bounding box center [446, 53] width 133 height 22
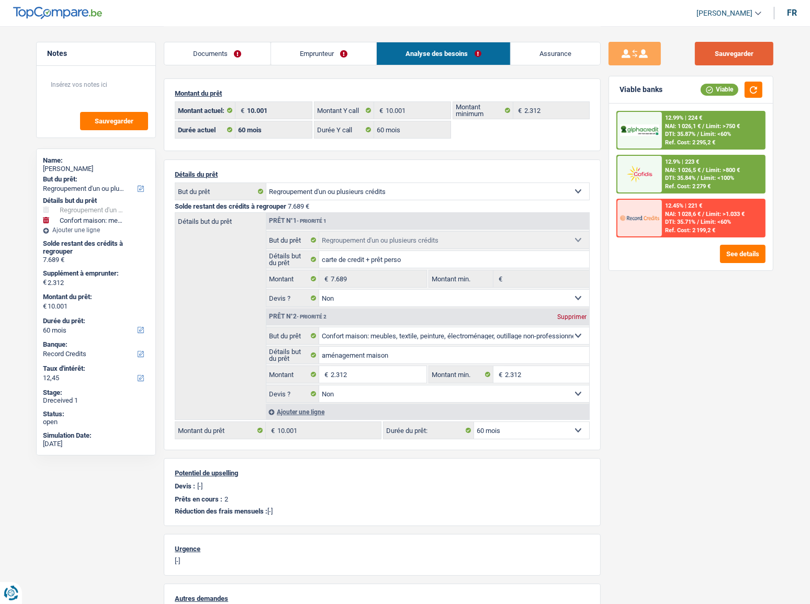
click at [764, 50] on button "Sauvegarder" at bounding box center [734, 54] width 78 height 24
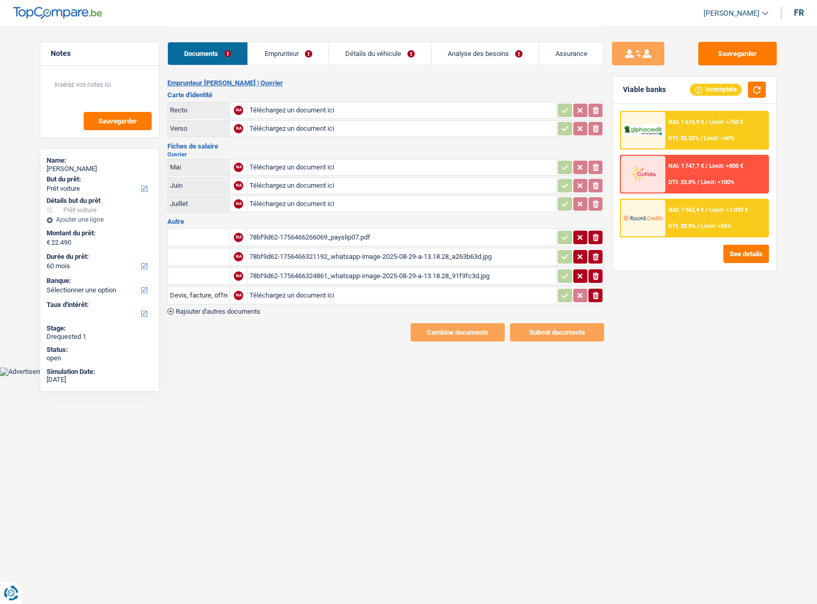
select select "car"
select select "60"
click at [325, 254] on div "78bf9d62-1756466321192_whatsapp-image-2025-08-29-a-13.18.28_a263b63d.jpg" at bounding box center [402, 257] width 304 height 16
click at [335, 235] on div "78bf9d62-1756466266069_payslip07.pdf" at bounding box center [402, 238] width 304 height 16
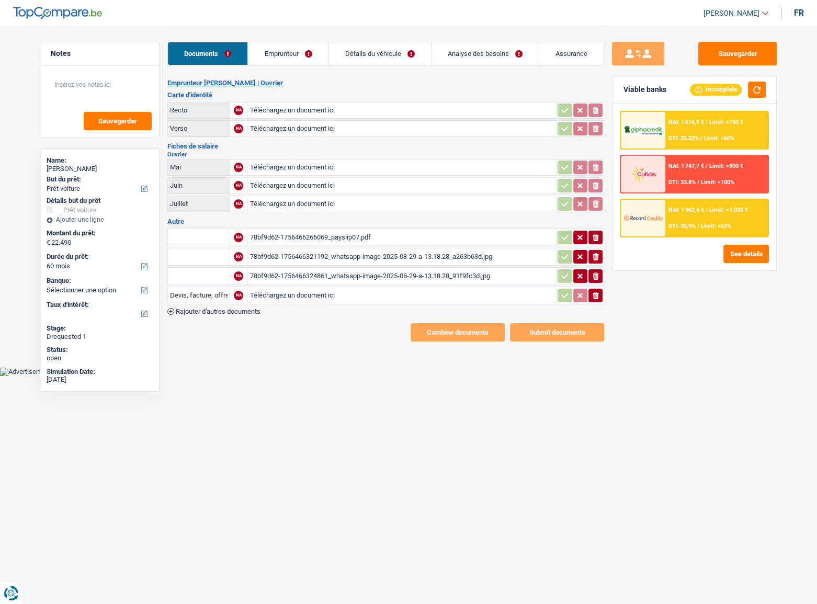
click at [328, 163] on input "Téléchargez un document ici" at bounding box center [402, 168] width 304 height 16
type input "C:\fakepath\PAYSLIP05 BORSAN.pdf"
click at [271, 187] on input "Téléchargez un document ici" at bounding box center [402, 186] width 304 height 16
type input "C:\fakepath\PAYSLIP06 BORSAN.pdf"
click at [308, 203] on input "Téléchargez un document ici" at bounding box center [402, 204] width 304 height 16
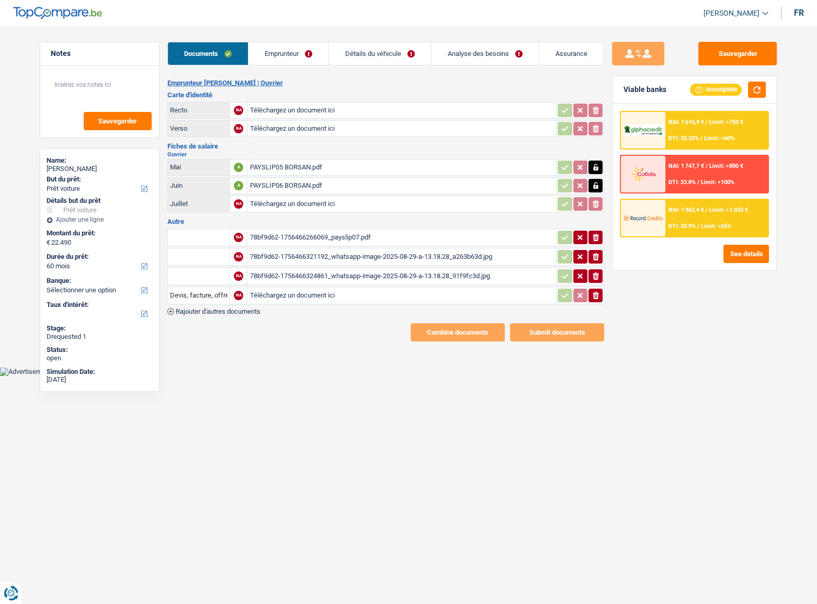
type input "C:\fakepath\BDC BORSAN RENAULT ESPACE.pdf"
click at [317, 257] on div "78bf9d62-1756466321192_whatsapp-image-2025-08-29-a-13.18.28_a263b63d.jpg" at bounding box center [402, 257] width 304 height 16
click at [294, 275] on div "78bf9d62-1756466324861_whatsapp-image-2025-08-29-a-13.18.28_91f9fc3d.jpg" at bounding box center [402, 276] width 304 height 16
click at [295, 108] on input "Téléchargez un document ici" at bounding box center [402, 111] width 304 height 16
type input "C:\fakepath\r.jpg"
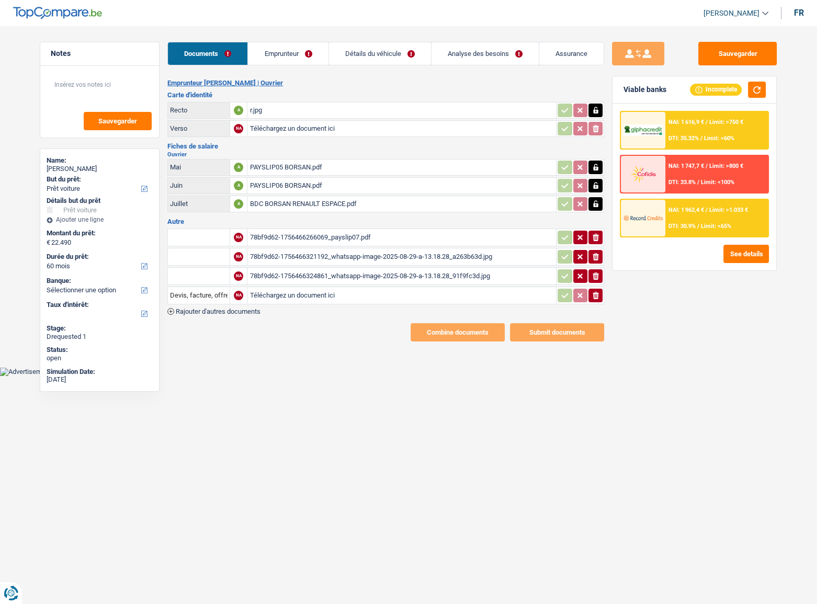
click at [280, 128] on input "Téléchargez un document ici" at bounding box center [402, 129] width 304 height 16
type input "C:\fakepath\v.jpg"
drag, startPoint x: 750, startPoint y: 49, endPoint x: 761, endPoint y: 47, distance: 11.7
click at [752, 49] on button "Sauvegarder" at bounding box center [737, 54] width 78 height 24
click at [353, 268] on div "78bf9d62-1756466324861_whatsapp-image-2025-08-29-a-13.18.28_91f9fc3d.jpg" at bounding box center [402, 276] width 304 height 16
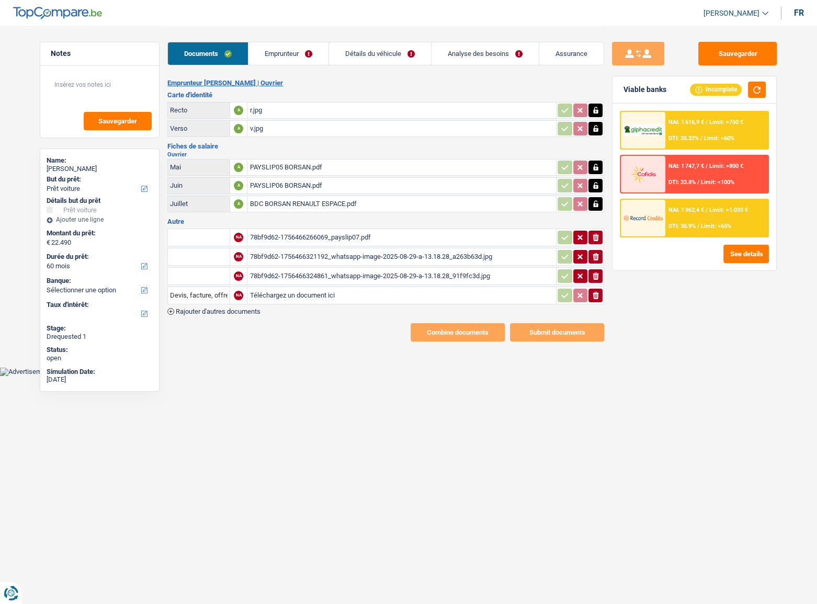
click at [594, 232] on icon "ionicons-v5-e" at bounding box center [596, 237] width 8 height 10
click at [594, 253] on icon "button" at bounding box center [596, 256] width 6 height 7
drag, startPoint x: 596, startPoint y: 266, endPoint x: 596, endPoint y: 272, distance: 6.3
click at [596, 269] on td "ionicons-v5-e" at bounding box center [580, 276] width 48 height 18
drag, startPoint x: 596, startPoint y: 275, endPoint x: 590, endPoint y: 293, distance: 19.5
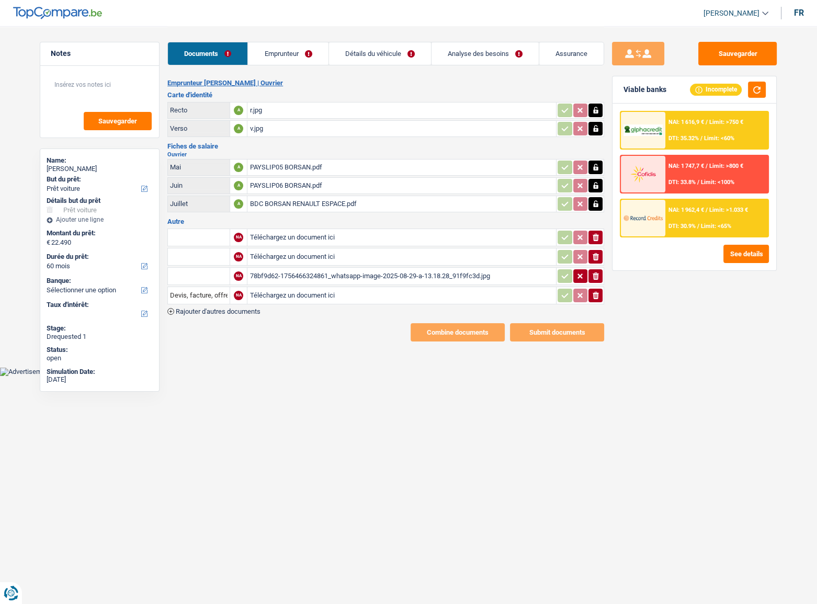
click at [596, 277] on icon "ionicons-v5-e" at bounding box center [596, 276] width 8 height 10
drag, startPoint x: 590, startPoint y: 295, endPoint x: 691, endPoint y: 65, distance: 250.6
click at [593, 282] on table "NA Téléchargez un document ici ionicons-v5-e NA Téléchargez un document ici ion…" at bounding box center [385, 266] width 437 height 79
drag, startPoint x: 599, startPoint y: 296, endPoint x: 655, endPoint y: 223, distance: 91.8
click at [601, 293] on button "ionicons-v5-e" at bounding box center [595, 296] width 14 height 14
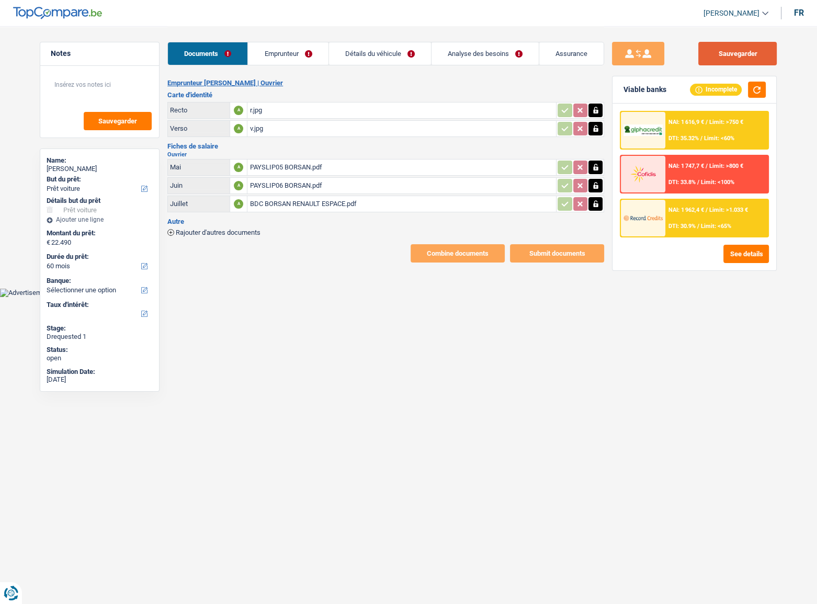
click at [742, 53] on button "Sauvegarder" at bounding box center [737, 54] width 78 height 24
click at [712, 41] on div "Sauvegarder Viable banks Incomplete NAI: 1 616,9 € / Limit: >750 € DTI: 35.32% …" at bounding box center [694, 144] width 181 height 236
click at [709, 47] on button "Sauvegarder" at bounding box center [737, 54] width 78 height 24
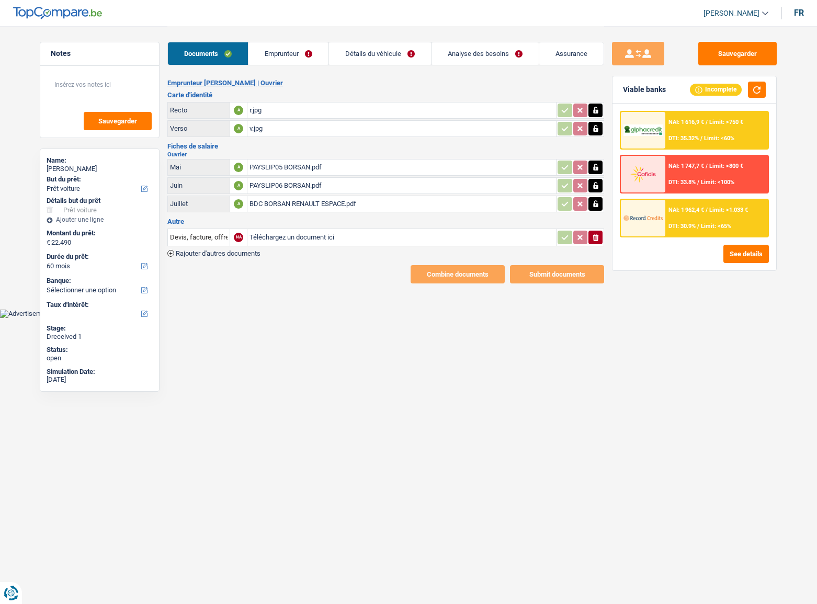
select select "car"
select select "60"
click at [595, 203] on icon "button" at bounding box center [596, 204] width 8 height 10
click at [595, 203] on icon "ionicons-v5-e" at bounding box center [596, 204] width 8 height 10
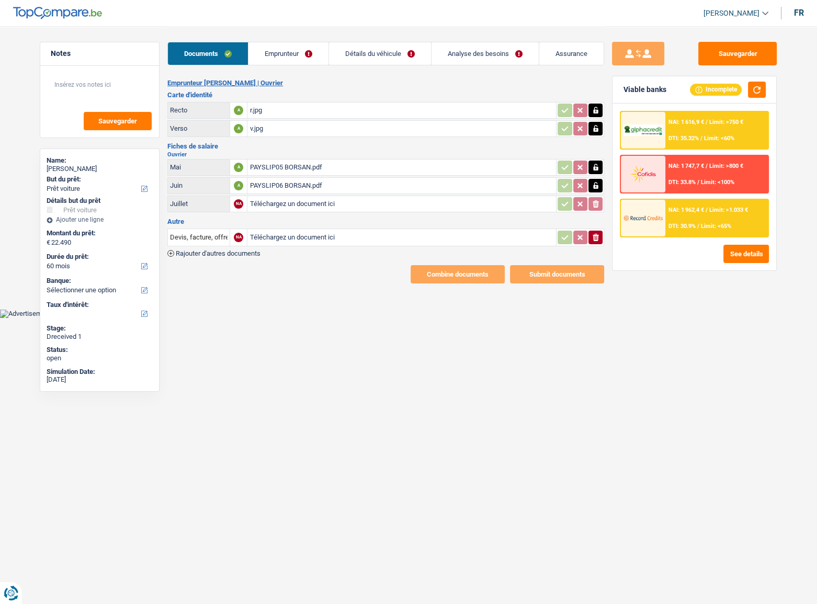
click at [296, 236] on input "Téléchargez un document ici" at bounding box center [402, 238] width 304 height 16
click at [300, 235] on input "Téléchargez un document ici" at bounding box center [402, 238] width 304 height 16
type input "C:\fakepath\BDC BORSAN RENAULT ESPACE.pdf"
click at [288, 205] on input "Téléchargez un document ici" at bounding box center [402, 204] width 304 height 16
type input "C:\fakepath\07.pdf"
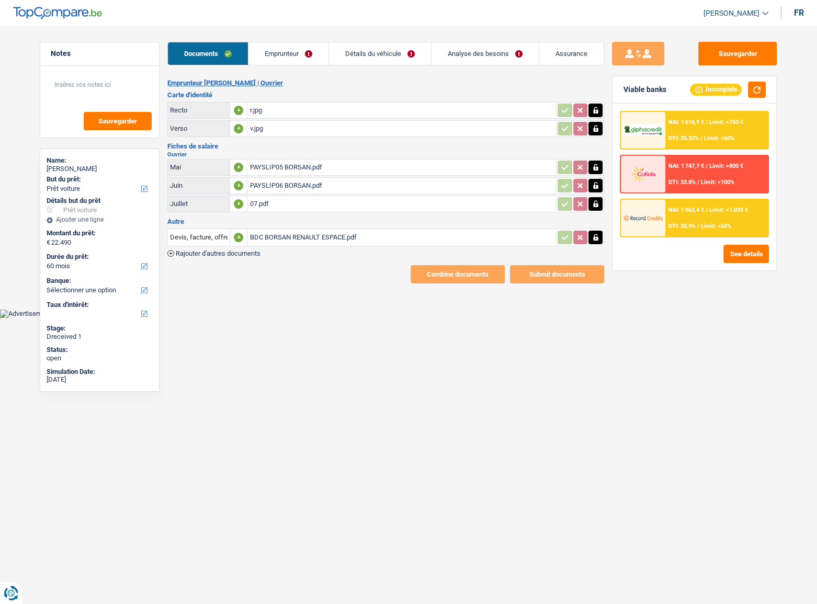
click at [290, 202] on div "07.pdf" at bounding box center [402, 204] width 304 height 16
click at [316, 165] on div "PAYSLIP05 BORSAN.pdf" at bounding box center [402, 168] width 304 height 16
drag, startPoint x: 725, startPoint y: 47, endPoint x: 722, endPoint y: 52, distance: 5.8
click at [725, 47] on button "Sauvegarder" at bounding box center [737, 54] width 78 height 24
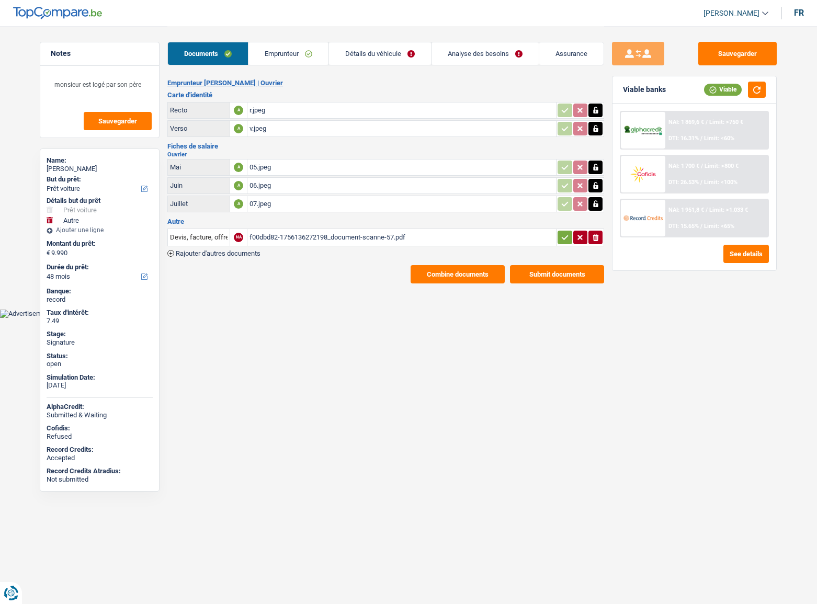
select select "car"
select select "other"
select select "48"
click at [246, 250] on span "Rajouter d'autres documents" at bounding box center [218, 253] width 85 height 7
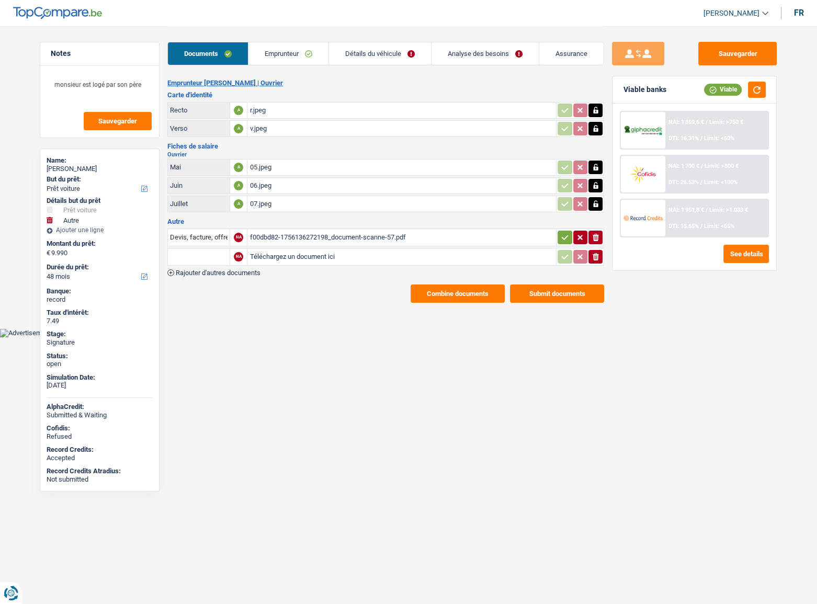
click input "Téléchargez un document ici"
type input "C:\fakepath\FACTURE.pdf"
click button "Sauvegarder"
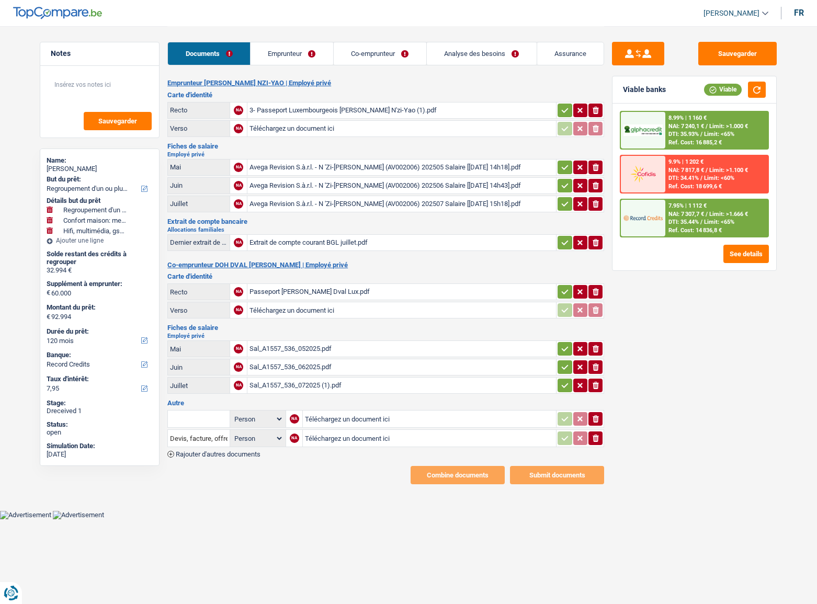
select select "refinancing"
select select "household"
select select "tech"
select select "120"
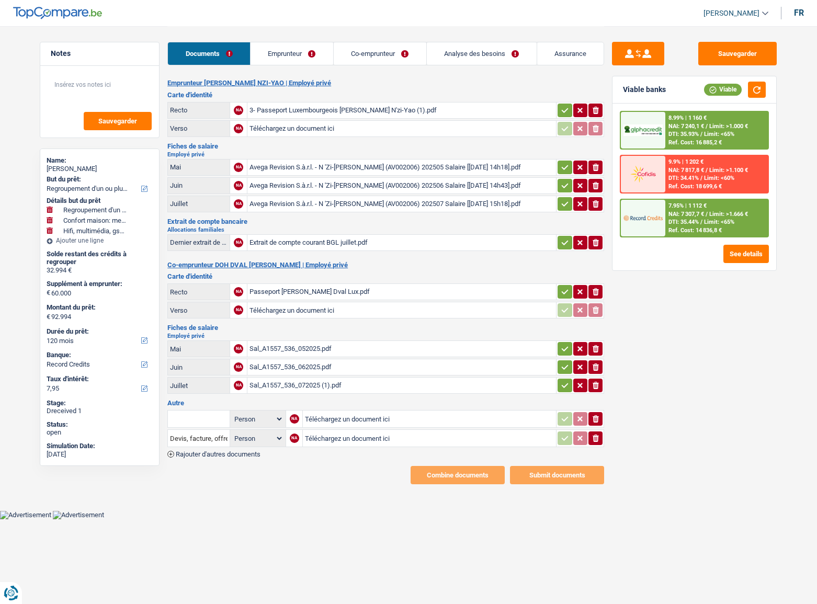
select select "record credits"
click at [306, 363] on div "Sal_A1557_536_062025.pdf" at bounding box center [402, 367] width 304 height 16
click at [325, 193] on table "Mai NA Avega Revision S.à.r.l. - N 'Zi-Yao Francine (AV002006) 202505 Salaire …" at bounding box center [385, 185] width 437 height 56
drag, startPoint x: 311, startPoint y: 198, endPoint x: 311, endPoint y: 191, distance: 7.3
click at [311, 196] on div "Avega Revision S.à.r.l. - N 'Zi-Yao Francine (AV002006) 202507 Salaire [22.07.…" at bounding box center [402, 204] width 304 height 16
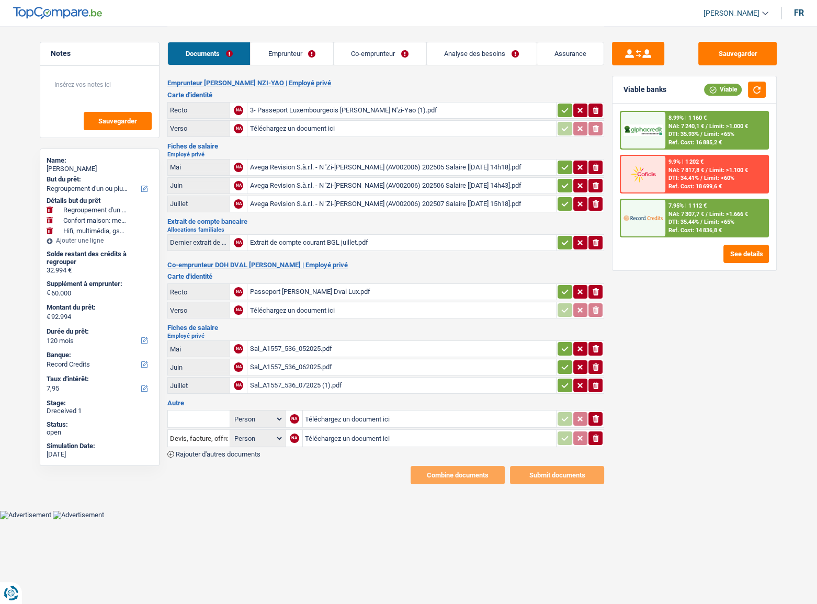
click at [352, 421] on input "Téléchargez un document ici" at bounding box center [429, 419] width 249 height 16
type input "C:\fakepath\CDI_FR_CT20250600004 (signed).pdf"
click at [744, 57] on button "Sauvegarder" at bounding box center [737, 54] width 78 height 24
click at [196, 418] on input "text" at bounding box center [199, 419] width 58 height 17
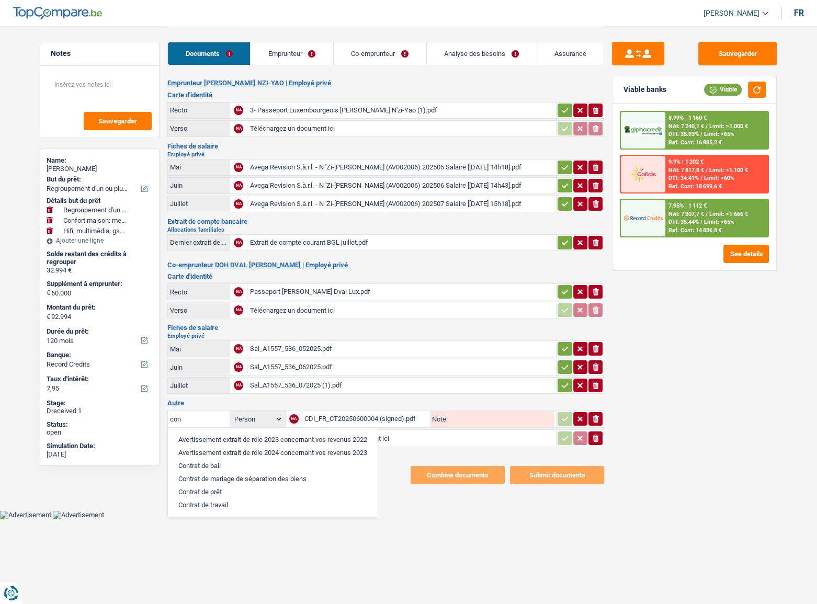
click at [219, 505] on li "Contrat de travail" at bounding box center [272, 505] width 199 height 13
type input "Contrat de travail"
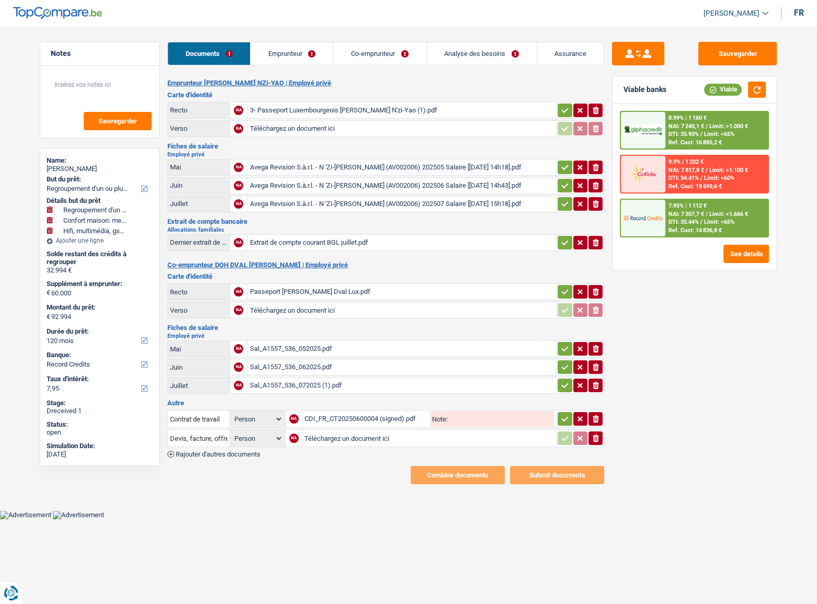
click at [572, 420] on div "ionicons-v5-e" at bounding box center [580, 419] width 46 height 14
click at [568, 417] on icon "button" at bounding box center [565, 419] width 8 height 10
click at [743, 46] on button "Sauvegarder" at bounding box center [737, 54] width 78 height 24
click at [731, 50] on button "Sauvegarder" at bounding box center [737, 54] width 78 height 24
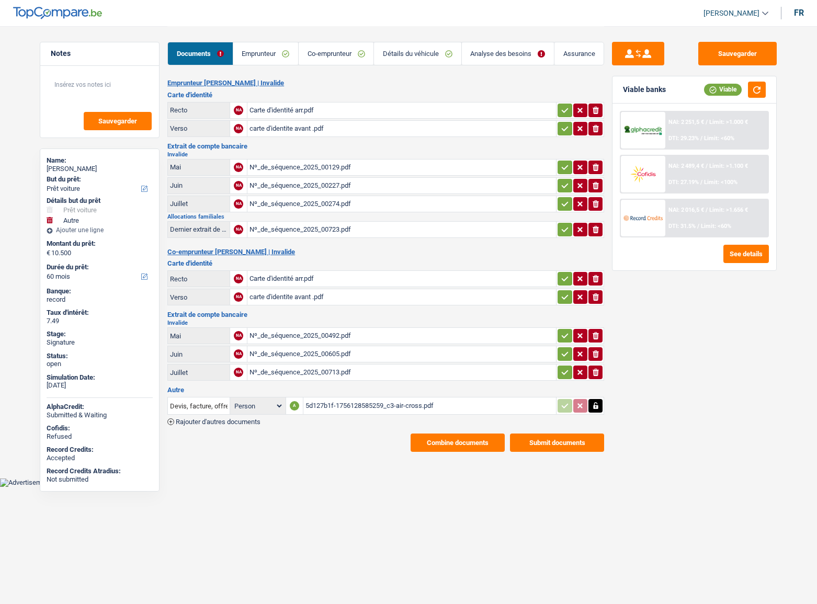
select select "car"
select select "other"
select select "60"
drag, startPoint x: 246, startPoint y: 420, endPoint x: 251, endPoint y: 421, distance: 5.3
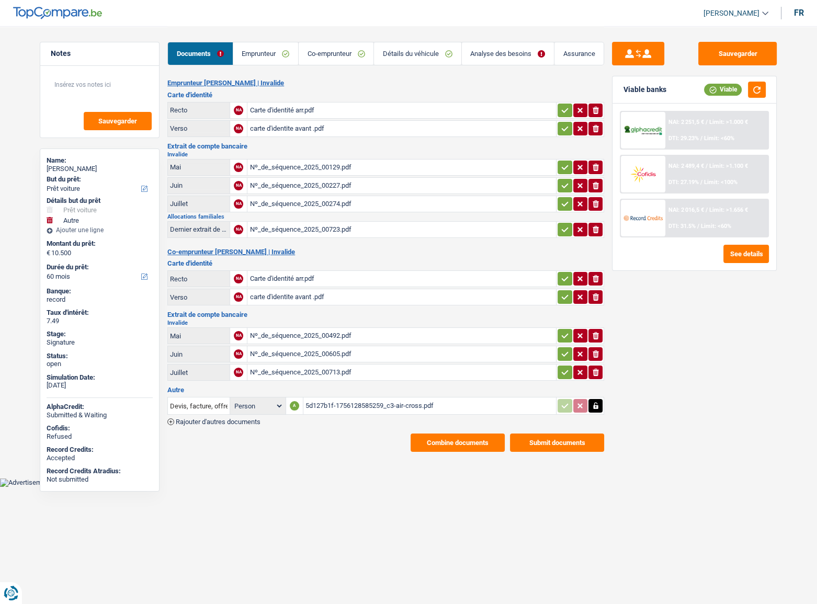
click at [251, 421] on span "Rajouter d'autres documents" at bounding box center [218, 421] width 85 height 7
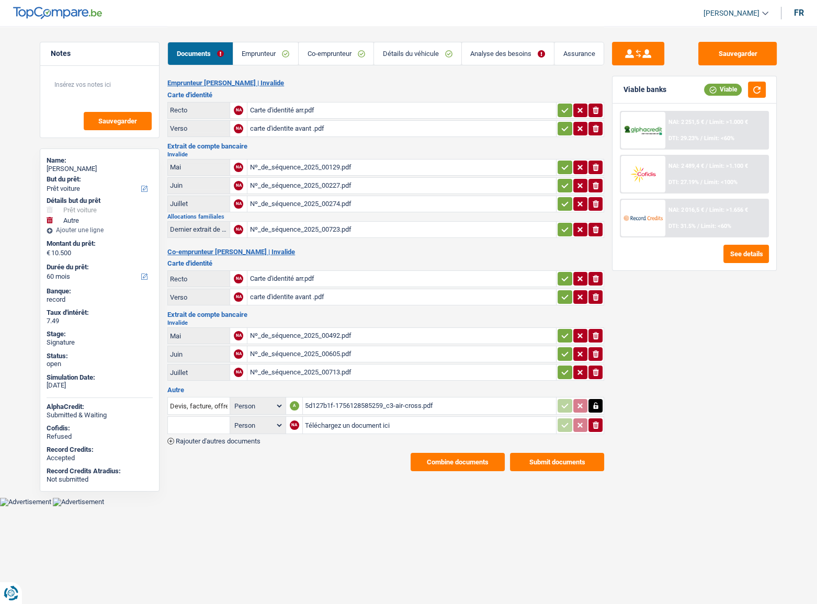
click at [347, 425] on input "Téléchargez un document ici" at bounding box center [429, 425] width 249 height 16
type input "C:\fakepath\Facture F320 C3 AIR CROSS DEGHISLAGE.pdf"
click at [733, 52] on button "Sauvegarder" at bounding box center [737, 54] width 78 height 24
click at [801, 49] on main "Notes Sauvegarder Name: Dominique Deghislage But du prêt: Confort maison: meubl…" at bounding box center [408, 248] width 817 height 497
click at [756, 59] on button "Sauvegarder" at bounding box center [737, 54] width 78 height 24
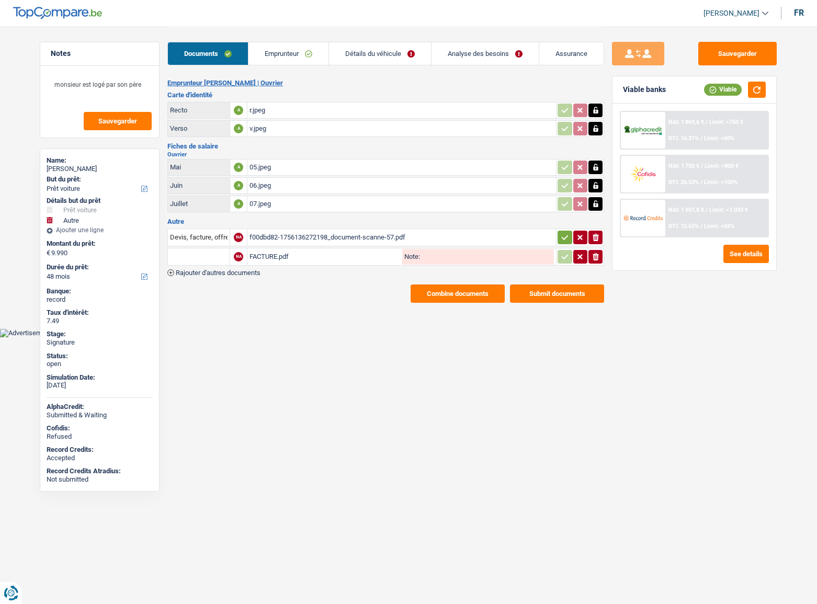
select select "car"
select select "other"
select select "48"
click at [289, 237] on div "f00dbd82-1756136272198_document-scanne-57.pdf" at bounding box center [402, 238] width 304 height 16
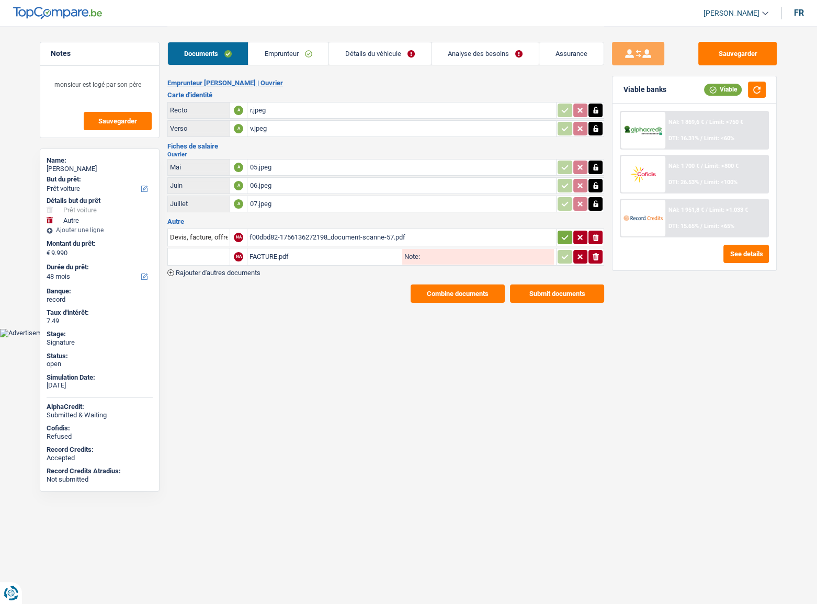
click at [592, 253] on icon "ionicons-v5-e" at bounding box center [596, 257] width 8 height 10
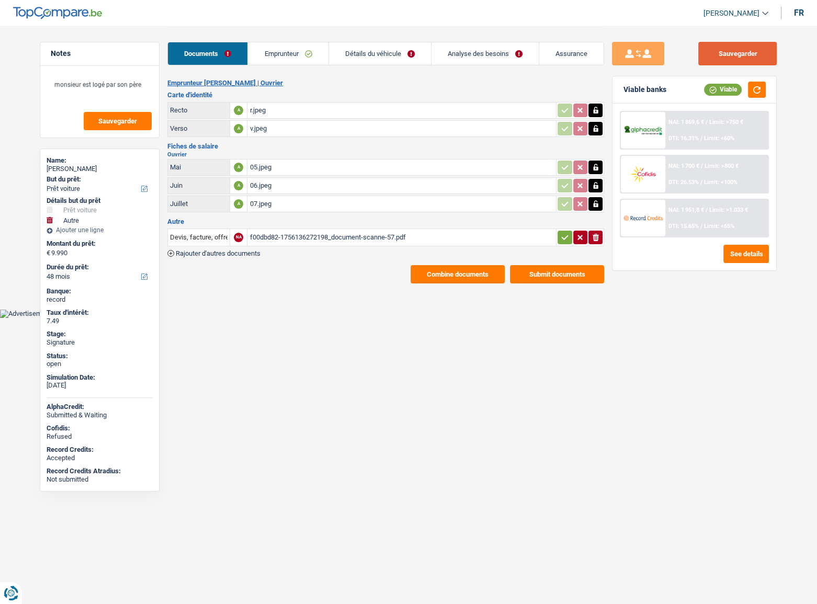
click at [742, 56] on button "Sauvegarder" at bounding box center [737, 54] width 78 height 24
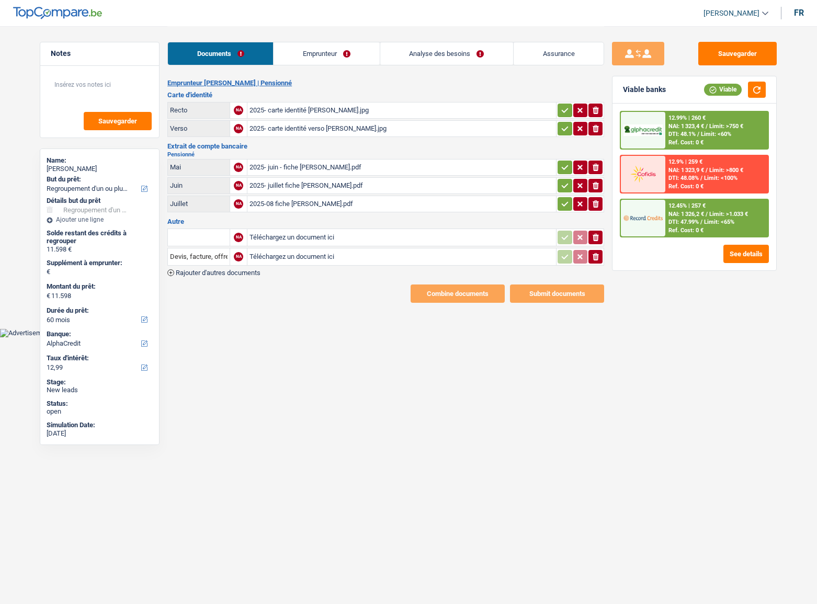
select select "refinancing"
select select "60"
select select "alphacredit"
click at [303, 131] on div "2025- carte identité verso [PERSON_NAME].jpg" at bounding box center [402, 129] width 304 height 16
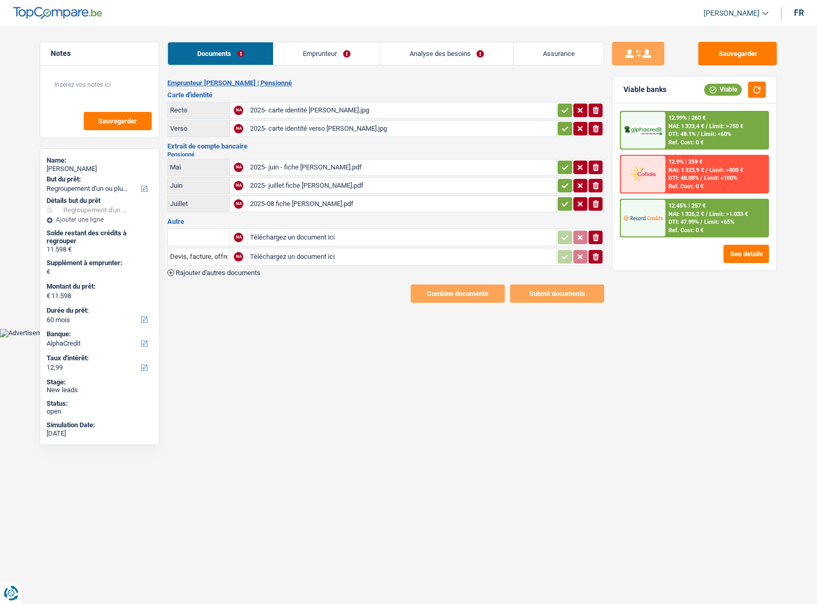
click at [303, 53] on link "Emprunteur" at bounding box center [327, 53] width 106 height 22
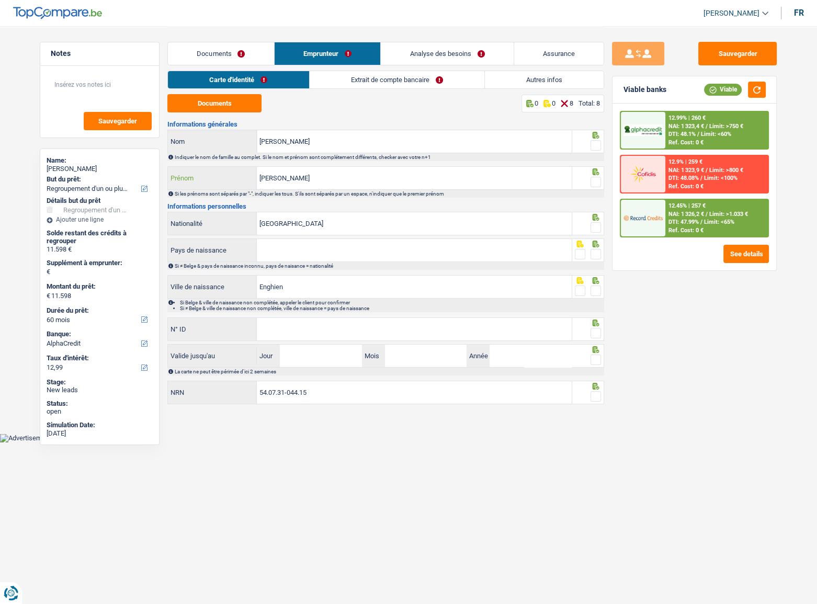
drag, startPoint x: 306, startPoint y: 179, endPoint x: 78, endPoint y: 173, distance: 227.6
click at [78, 171] on div "Notes Sauvegarder Name: [PERSON_NAME] But du prêt: Confort maison: meubles, tex…" at bounding box center [408, 216] width 753 height 381
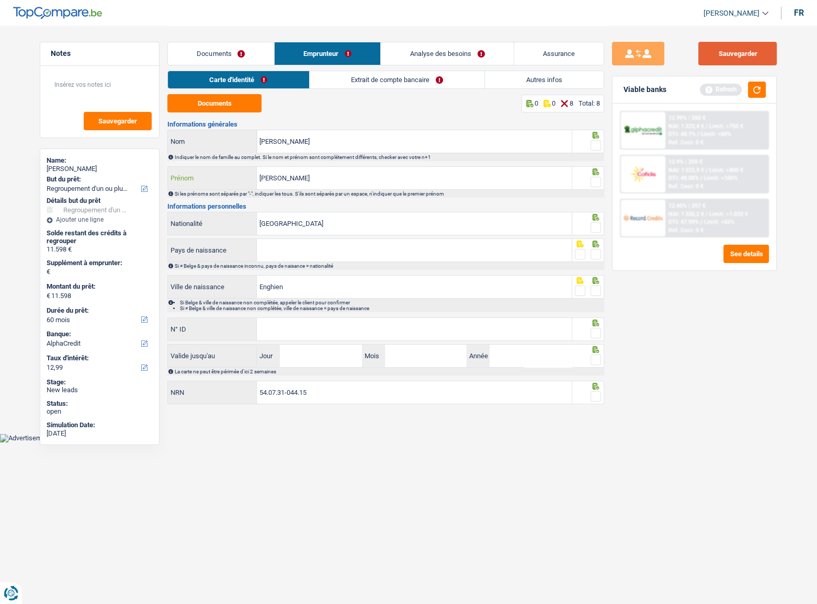
type input "[PERSON_NAME]"
click at [733, 56] on button "Sauvegarder" at bounding box center [737, 54] width 78 height 24
click at [539, 66] on div "Documents Emprunteur Analyse des besoins Assurance" at bounding box center [385, 48] width 437 height 44
click at [539, 80] on link "Autres infos" at bounding box center [544, 79] width 119 height 17
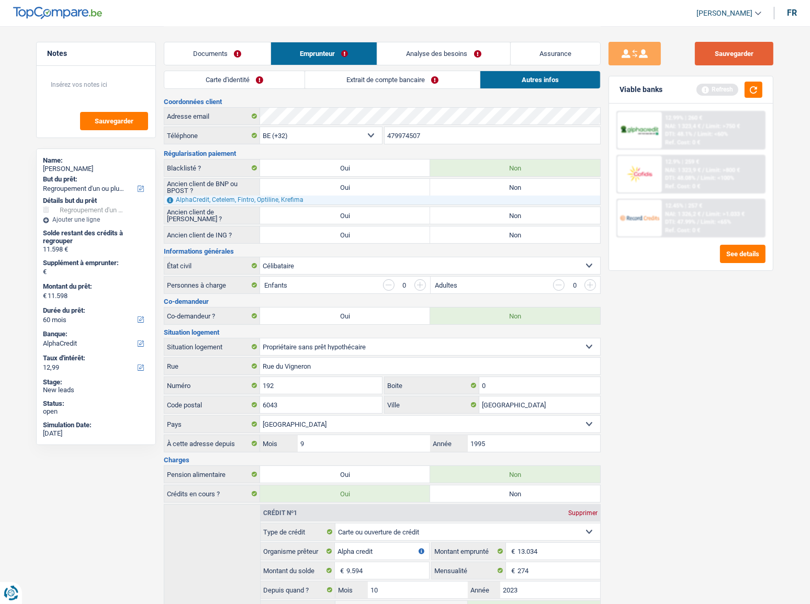
click at [744, 52] on button "Sauvegarder" at bounding box center [734, 54] width 78 height 24
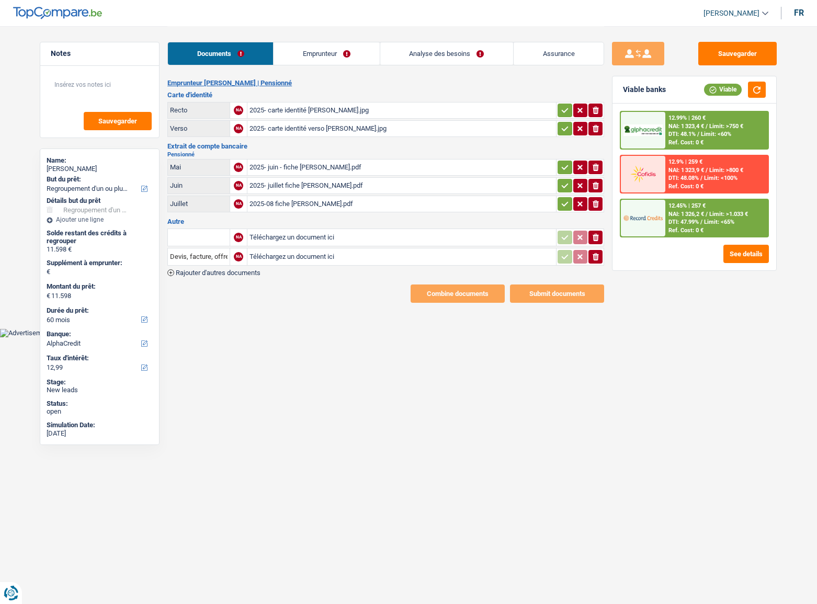
select select "refinancing"
select select "60"
select select "alphacredit"
select select "32"
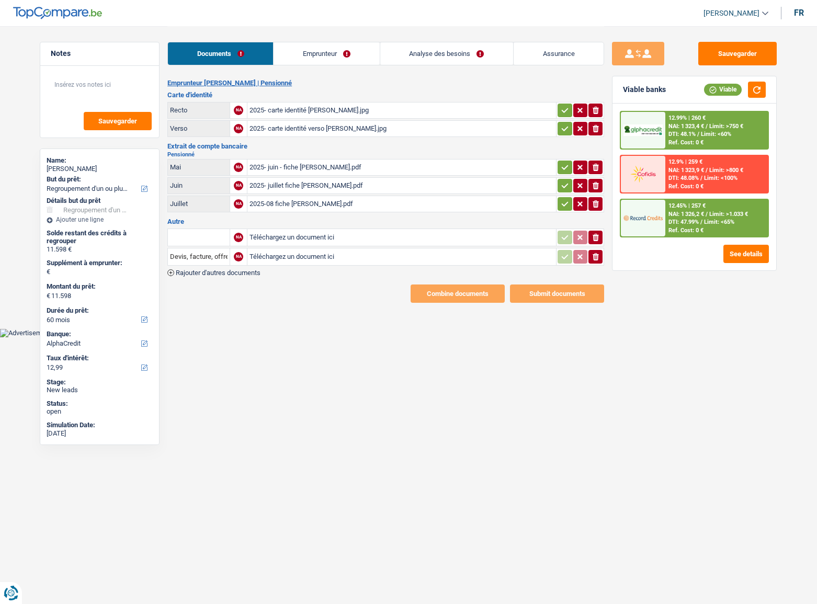
select select "single"
select select "ownerWithoutMortgage"
select select "BE"
select select "cardOrCredit"
select select "personalLoan"
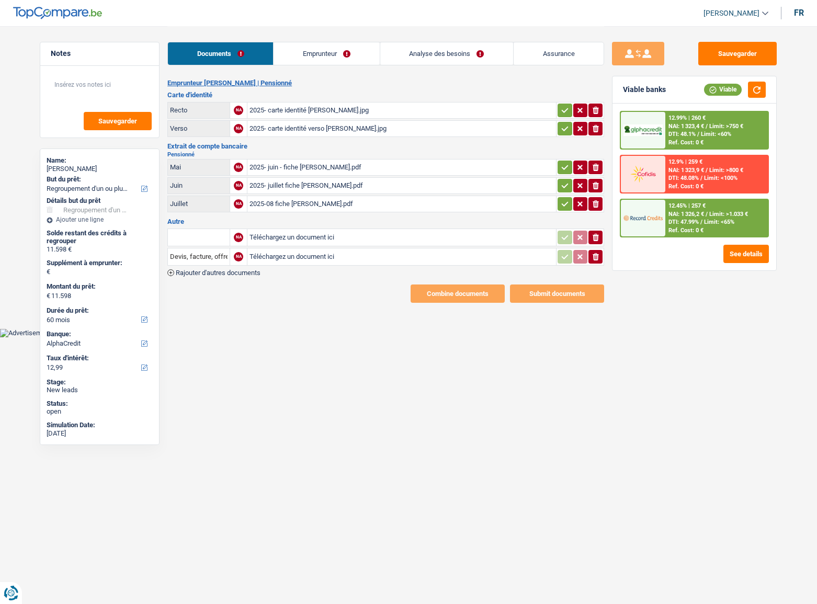
select select "other"
select select "120"
select select "personalLoan"
select select "other"
select select "120"
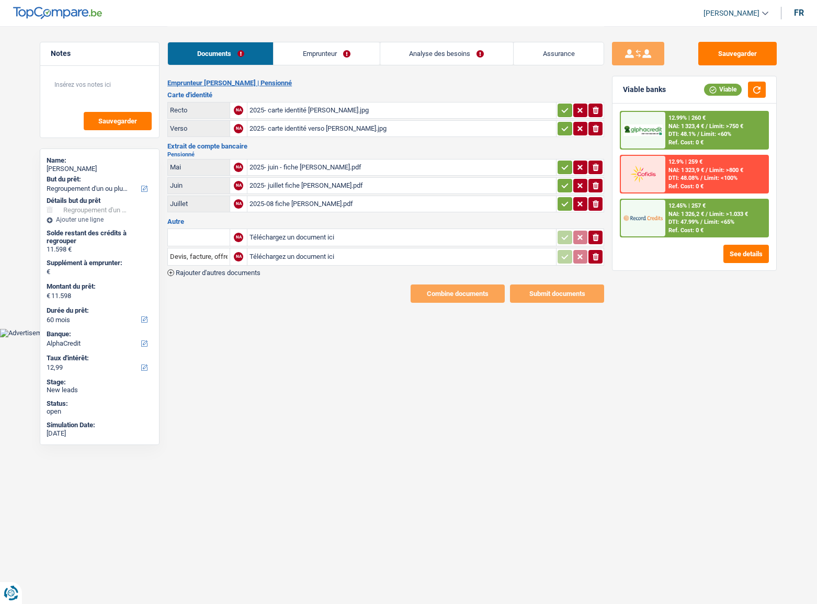
select select "cardOrCredit"
click at [302, 50] on link "Emprunteur" at bounding box center [327, 53] width 106 height 22
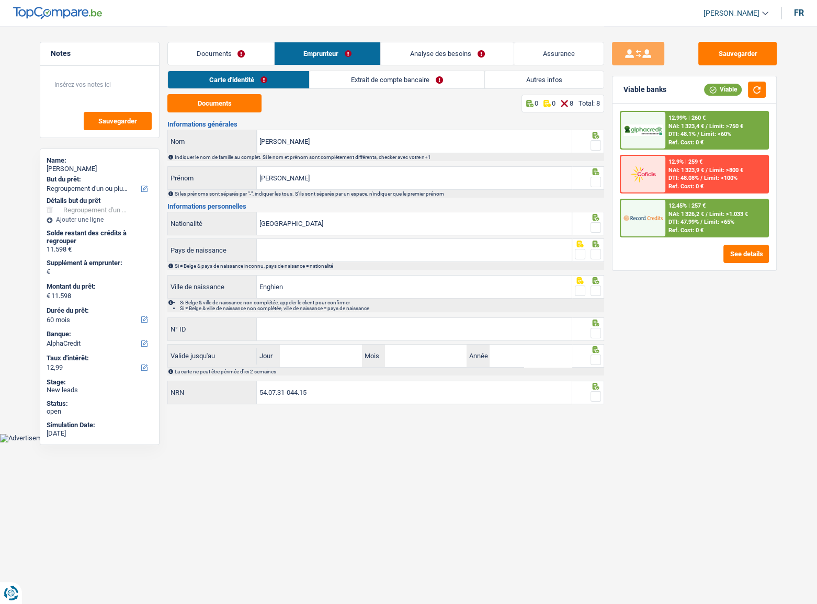
click at [528, 75] on link "Autres infos" at bounding box center [544, 79] width 119 height 17
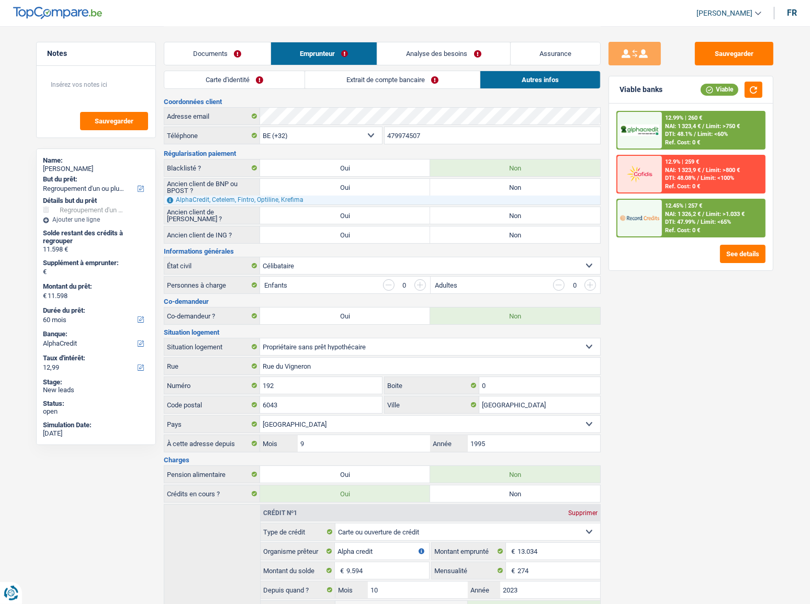
drag, startPoint x: 482, startPoint y: 144, endPoint x: 338, endPoint y: 148, distance: 143.9
drag, startPoint x: 461, startPoint y: 135, endPoint x: 354, endPoint y: 138, distance: 106.8
click at [354, 138] on div "BE (+32) LU (+352) Sélectionner une option Téléphone 479974507 Téléphone" at bounding box center [382, 136] width 437 height 19
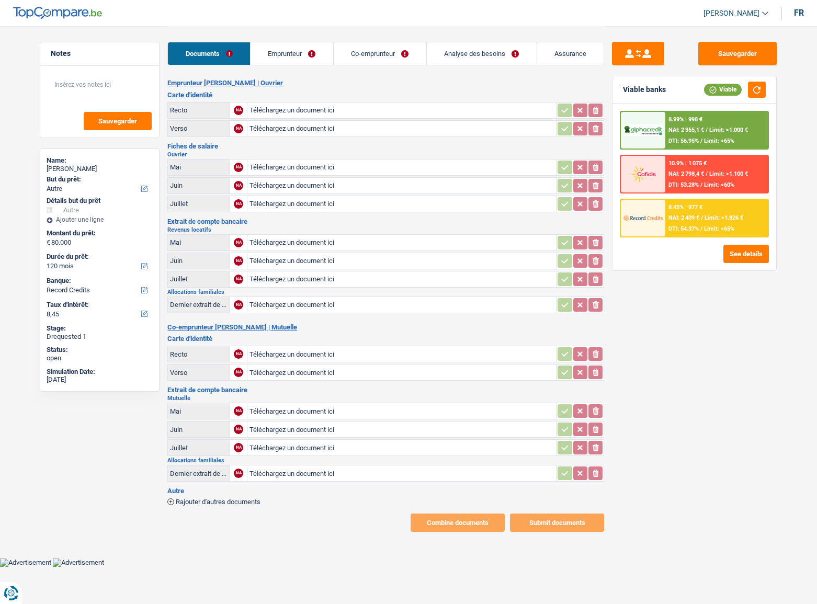
select select "other"
select select "120"
select select "record credits"
select select "120"
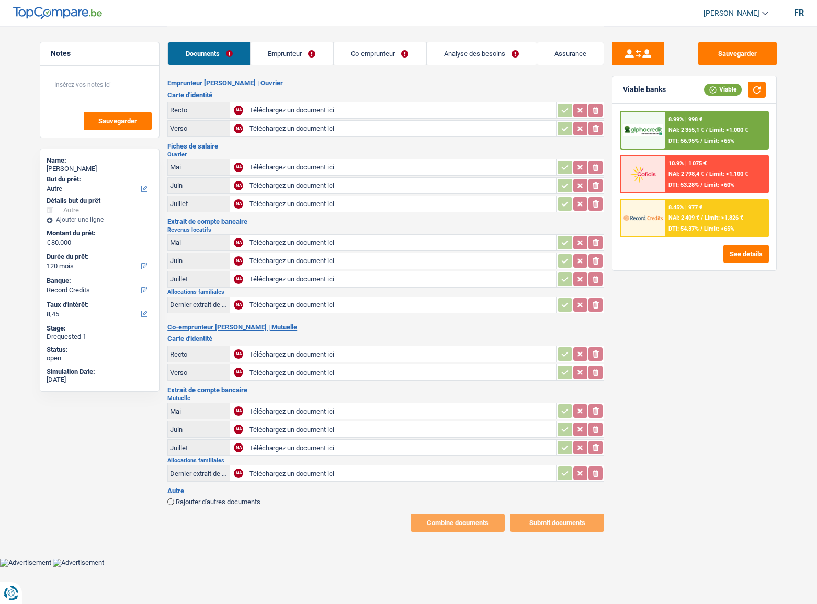
select select "120"
select select "other"
select select "yes"
select select "120"
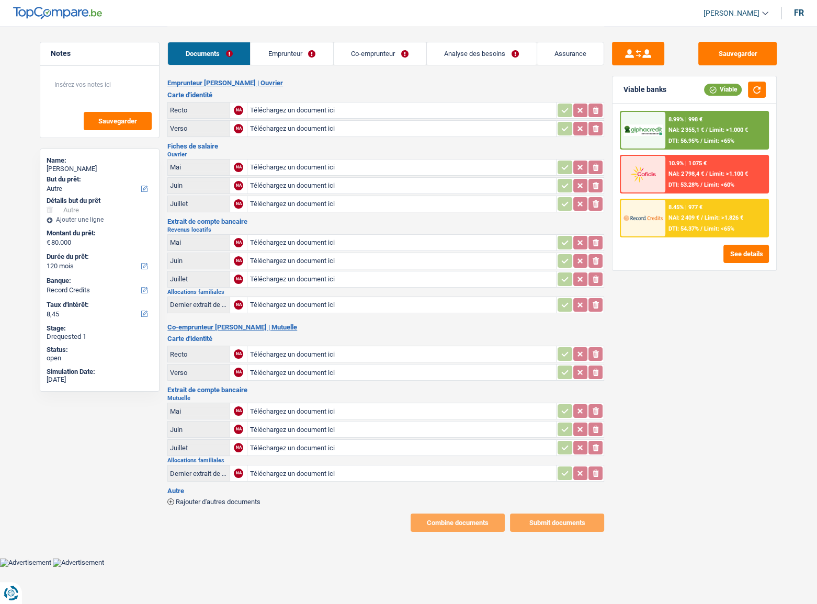
click at [472, 47] on link "Analyse des besoins" at bounding box center [482, 53] width 110 height 22
select select "other"
select select "120"
select select "record credits"
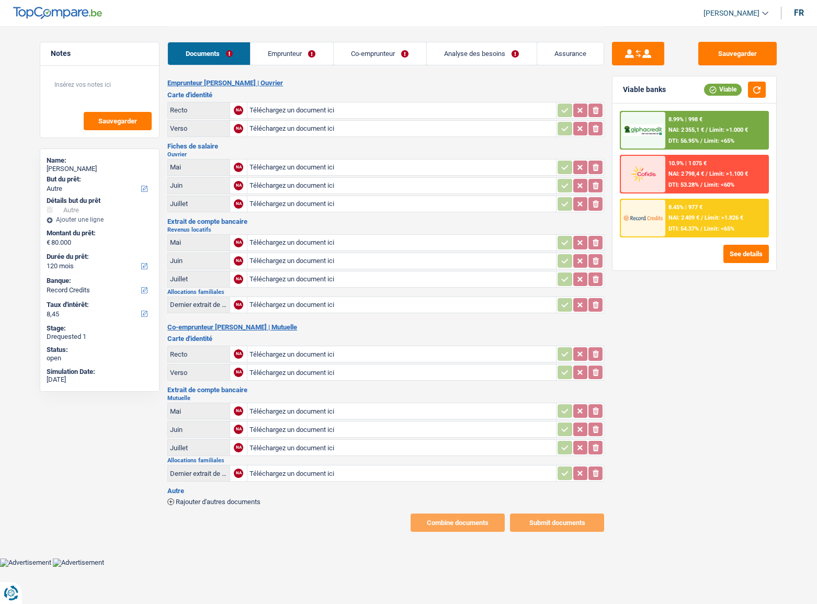
select select "single"
select select "BE"
select select "worker"
select select "netSalary"
select select "rentalIncome"
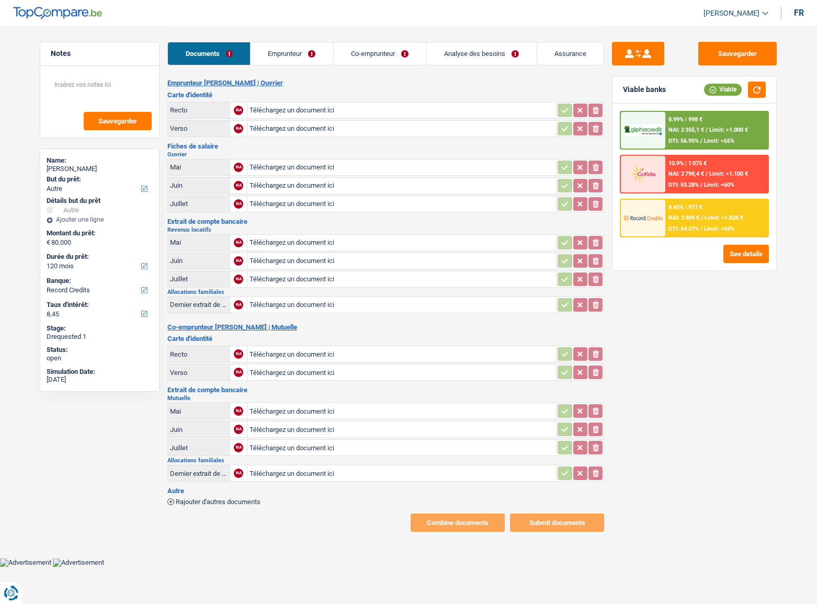
select select "familyAllowances"
select select "BE"
select select "hrc"
click at [291, 56] on link "Emprunteur" at bounding box center [292, 53] width 83 height 22
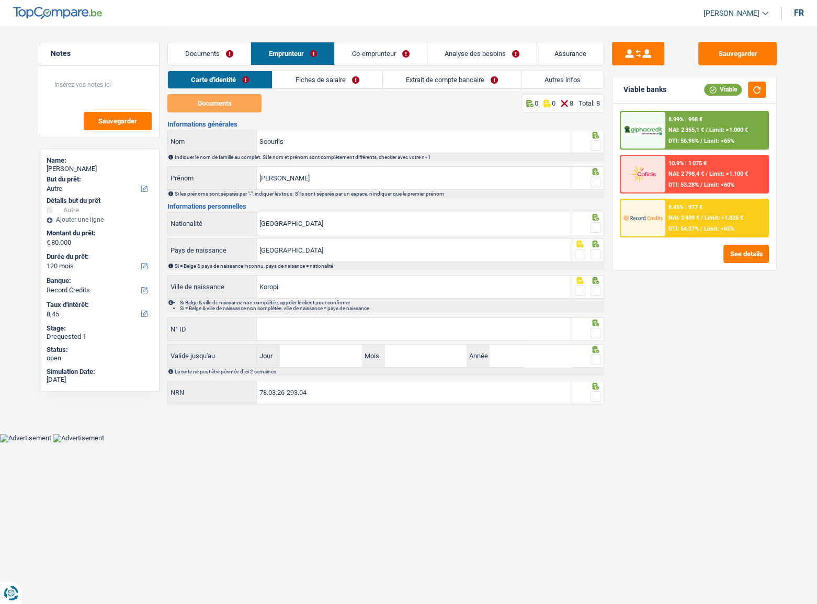
click at [346, 77] on link "Fiches de salaire" at bounding box center [328, 79] width 110 height 17
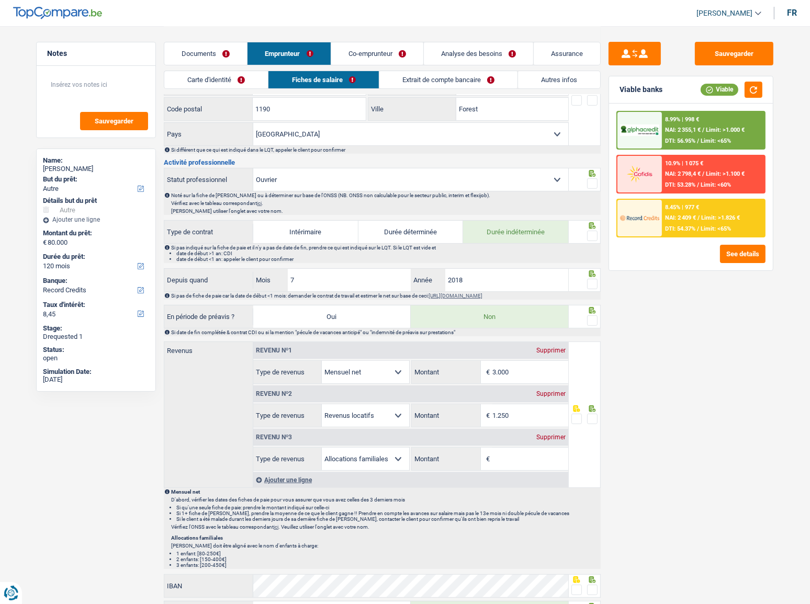
scroll to position [333, 0]
click at [420, 78] on link "Extrait de compte bancaire" at bounding box center [448, 79] width 138 height 17
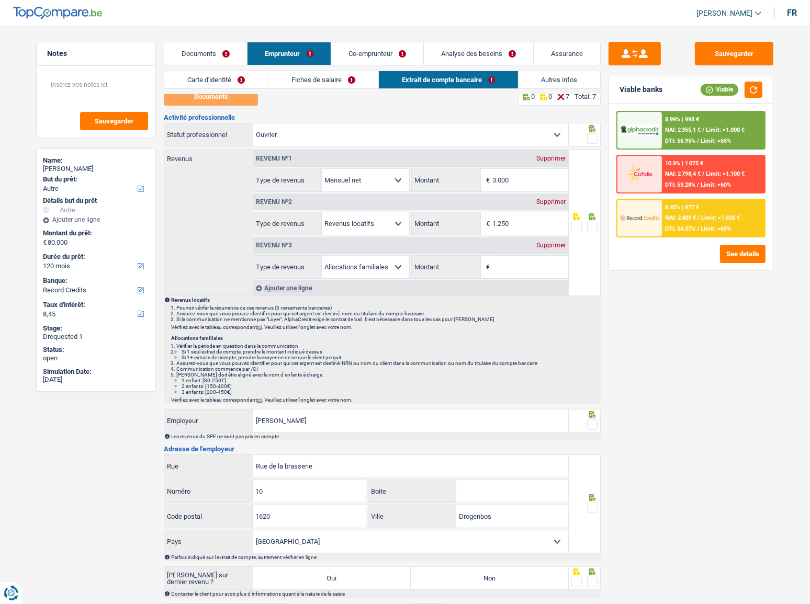
scroll to position [0, 0]
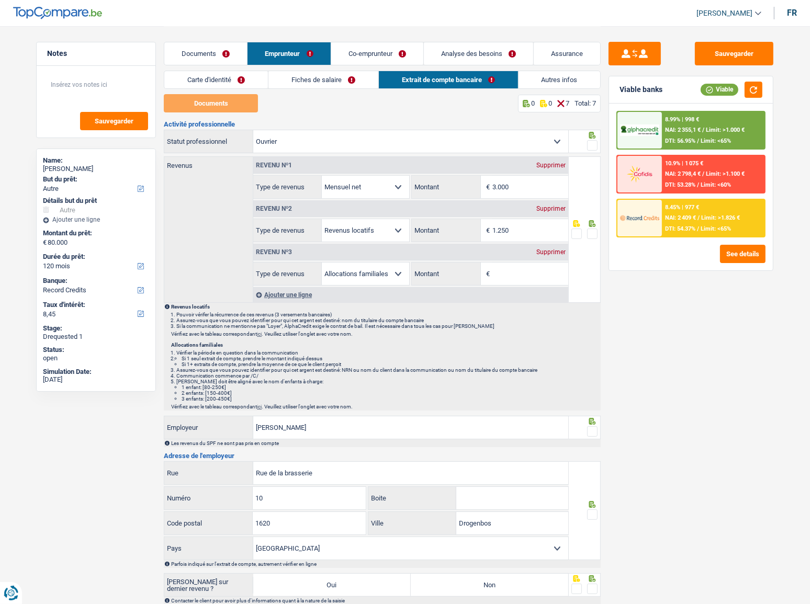
click at [365, 62] on link "Co-emprunteur" at bounding box center [377, 53] width 92 height 22
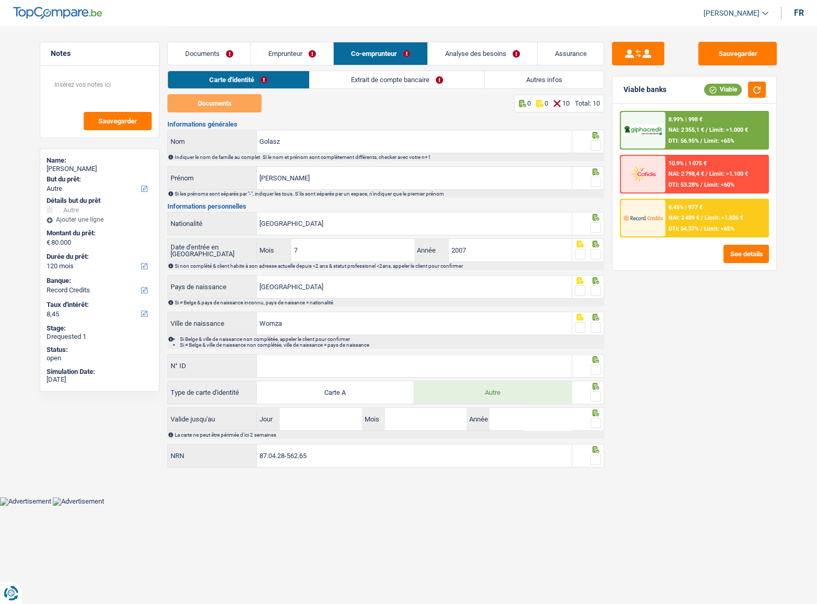
click at [357, 84] on link "Extrait de compte bancaire" at bounding box center [397, 79] width 175 height 17
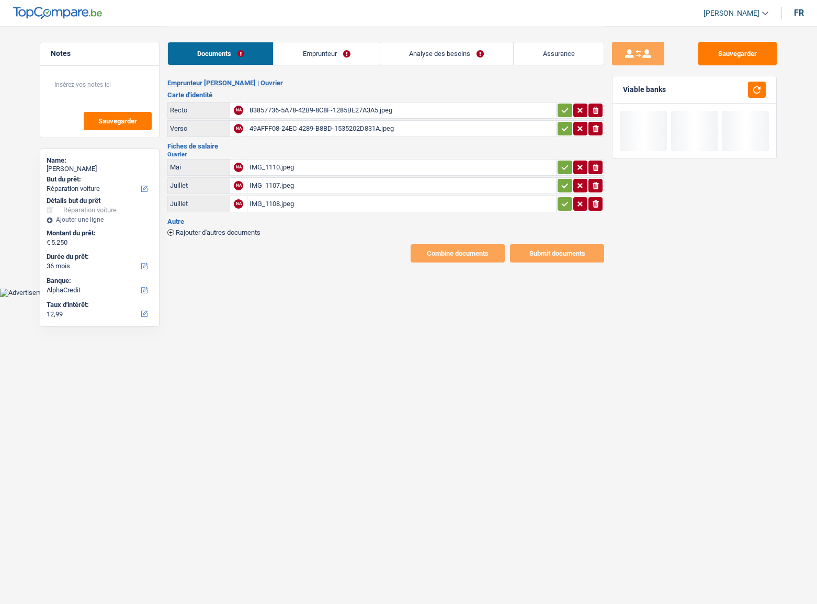
select select "carRepair"
select select "36"
select select "alphacredit"
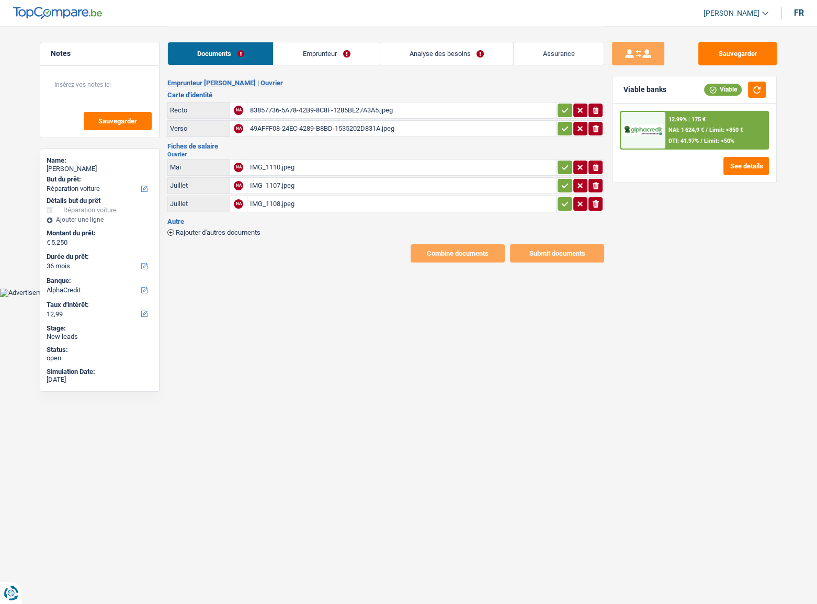
click at [297, 103] on div "83857736-5A78-42B9-8C8F-1285BE27A3A5.jpeg" at bounding box center [402, 111] width 304 height 16
click at [296, 162] on div "IMG_1110.jpeg" at bounding box center [402, 168] width 304 height 16
click at [298, 202] on div "IMG_1108.jpeg" at bounding box center [402, 204] width 304 height 16
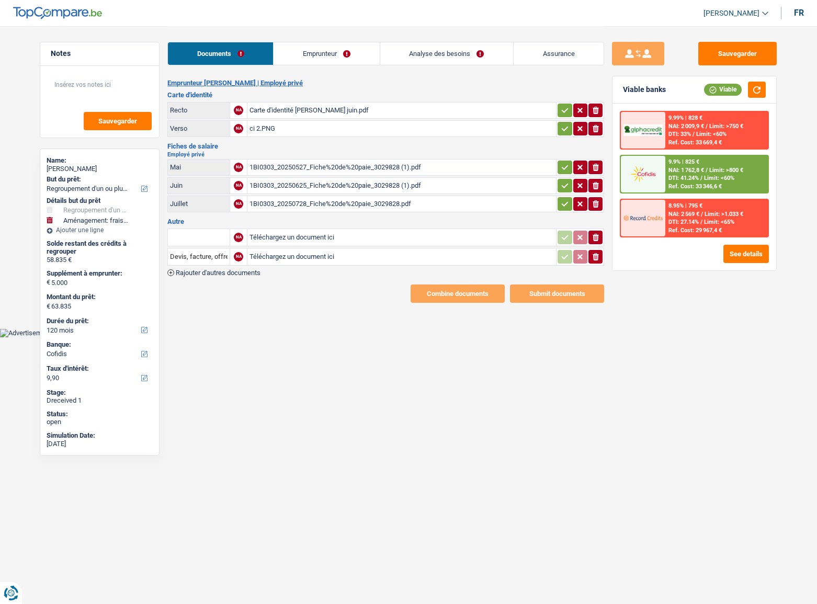
select select "refinancing"
select select "movingOrInstallation"
select select "120"
select select "cofidis"
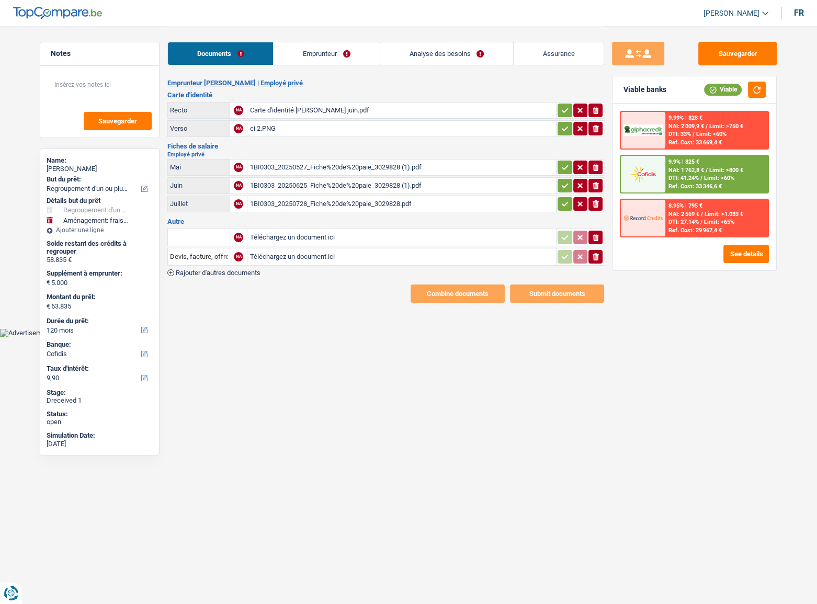
click at [284, 200] on div "1BI0303_20250728_Fiche%20de%20paie_3029828.pdf" at bounding box center [402, 204] width 304 height 16
click at [331, 188] on div "1BI0303_20250625_Fiche%20de%20paie_3029828 (1).pdf" at bounding box center [402, 186] width 304 height 16
click at [310, 164] on div "1BI0303_20250527_Fiche%20de%20paie_3029828 (1).pdf" at bounding box center [402, 168] width 304 height 16
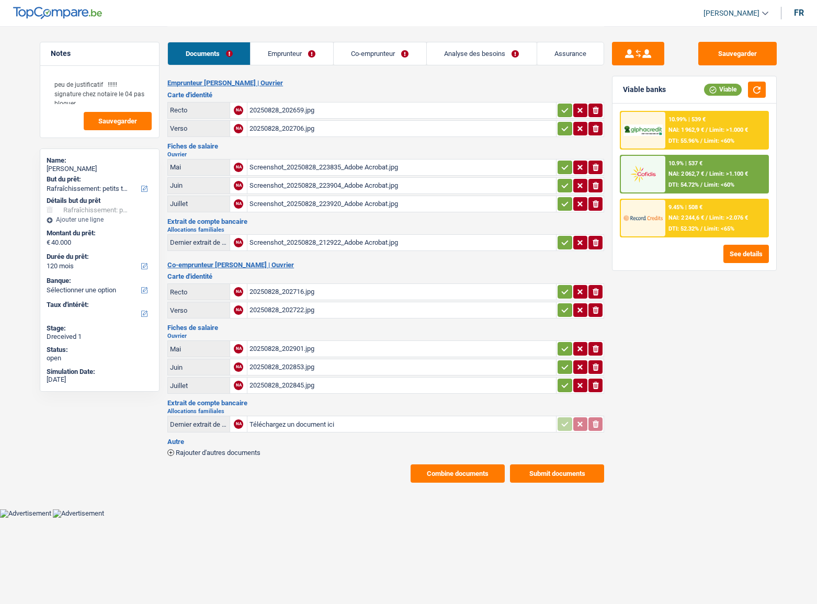
select select "houseOrGarden"
select select "120"
click at [364, 196] on td "Screenshot_20250828_223920_Adobe Acrobat.jpg" at bounding box center [401, 204] width 309 height 17
click at [279, 197] on div "Screenshot_20250828_223920_Adobe Acrobat.jpg" at bounding box center [402, 204] width 304 height 16
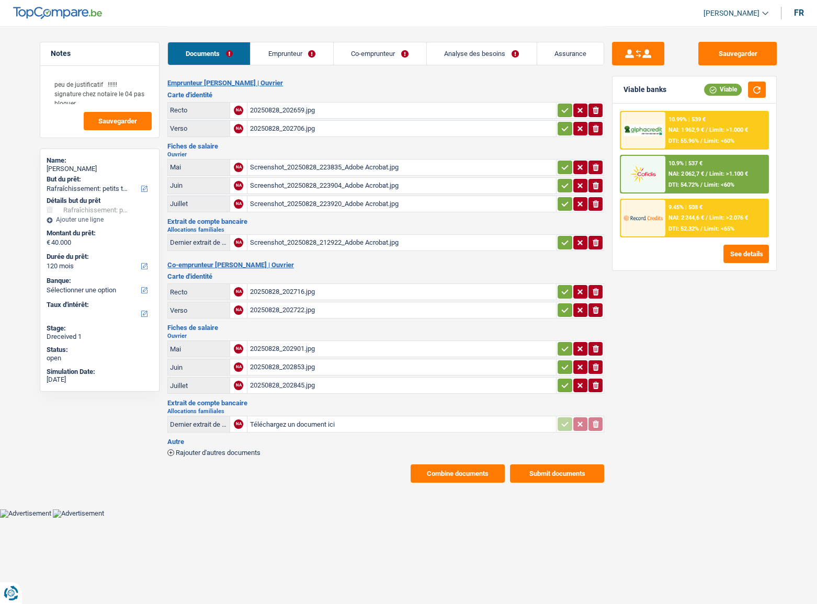
click at [278, 385] on div "20250828_202845.jpg" at bounding box center [402, 386] width 304 height 16
click at [247, 450] on span "Rajouter d'autres documents" at bounding box center [218, 452] width 85 height 7
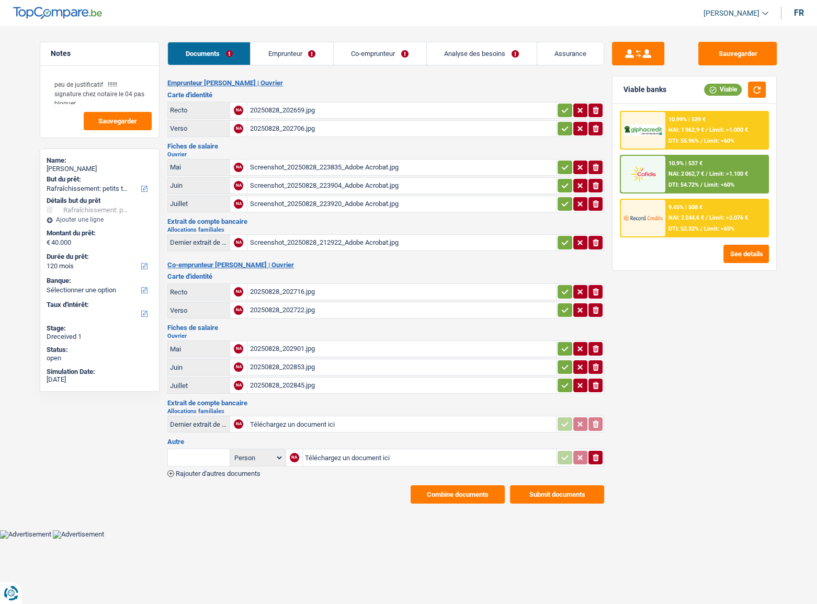
click at [338, 461] on input "Téléchargez un document ici" at bounding box center [429, 458] width 249 height 16
click at [283, 345] on div "20250828_202901.jpg" at bounding box center [402, 349] width 304 height 16
click at [314, 362] on div "20250828_202853.jpg" at bounding box center [402, 367] width 304 height 16
click at [332, 384] on div "20250828_202845.jpg" at bounding box center [402, 386] width 304 height 16
click at [337, 456] on input "Téléchargez un document ici" at bounding box center [429, 458] width 249 height 16
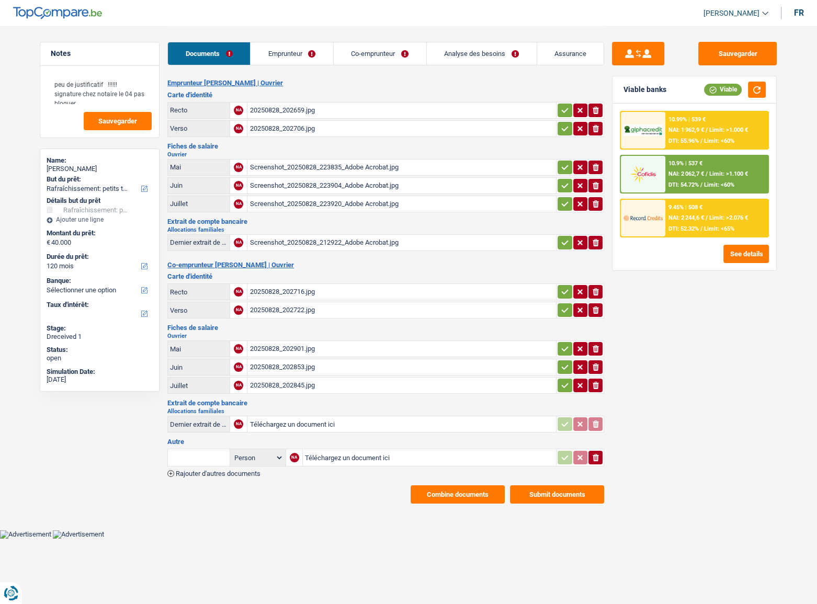
type input "C:\fakepath\fp de juillet.jpg"
drag, startPoint x: 216, startPoint y: 474, endPoint x: 236, endPoint y: 470, distance: 20.2
click at [220, 473] on div "Emprunteur [PERSON_NAME] | [PERSON_NAME] d'identité Recto NA 20250828_202659.jp…" at bounding box center [385, 291] width 437 height 425
click at [251, 470] on span "Rajouter d'autres documents" at bounding box center [218, 473] width 85 height 7
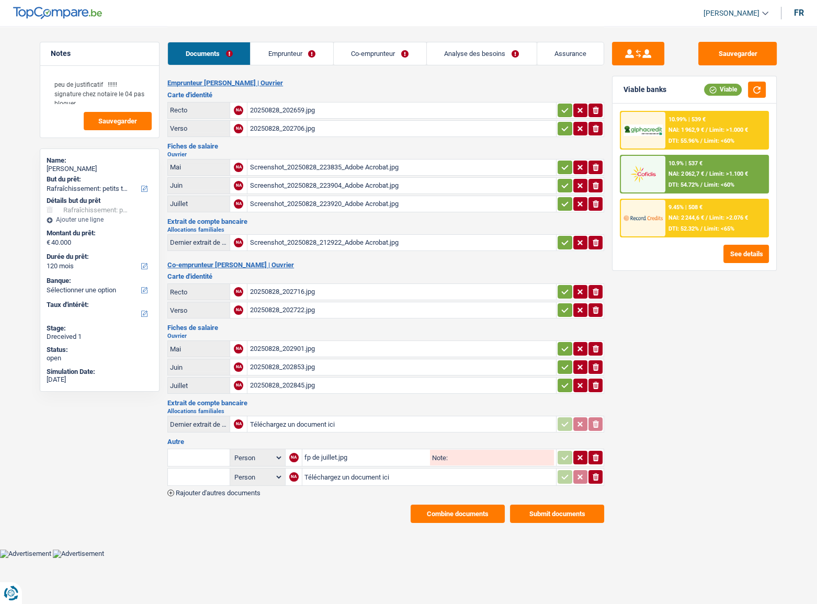
click at [354, 472] on input "Téléchargez un document ici" at bounding box center [429, 477] width 250 height 16
type input "C:\fakepath\Document_20250831-0011 (1).pdf"
click at [189, 451] on input "text" at bounding box center [199, 457] width 58 height 17
click at [240, 491] on li "Fiche de paie Juillet" at bounding box center [236, 491] width 127 height 13
type input "Fiche de paie Juillet"
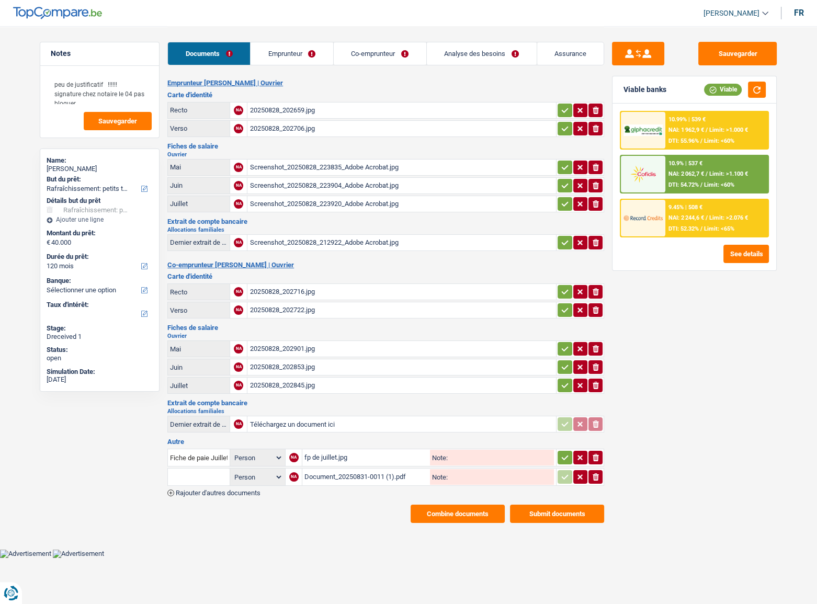
click at [196, 474] on input "text" at bounding box center [199, 477] width 58 height 17
drag, startPoint x: 205, startPoint y: 479, endPoint x: 115, endPoint y: 481, distance: 90.5
click at [115, 481] on div "Notes peu de justificatif !!!!!! signature chez notaire le 04 pas bloquer Sauve…" at bounding box center [408, 274] width 753 height 497
type input "attestation"
click at [330, 499] on div "Emprunteur [PERSON_NAME] | [PERSON_NAME] d'identité Recto NA 20250828_202659.jp…" at bounding box center [385, 301] width 437 height 444
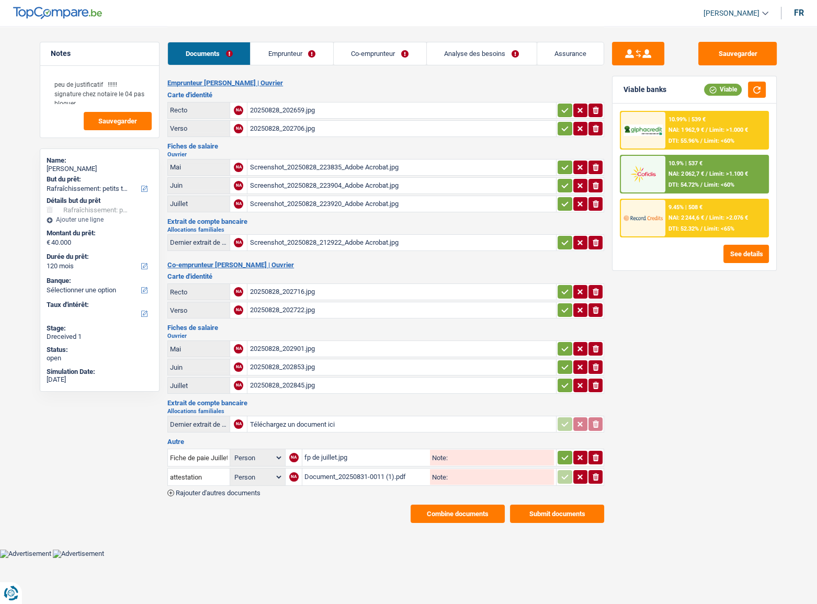
click at [452, 474] on input "Note:" at bounding box center [501, 477] width 107 height 16
type input "attestation qu'ils vivent ensemble"
click at [487, 513] on button "Combine documents" at bounding box center [458, 514] width 94 height 18
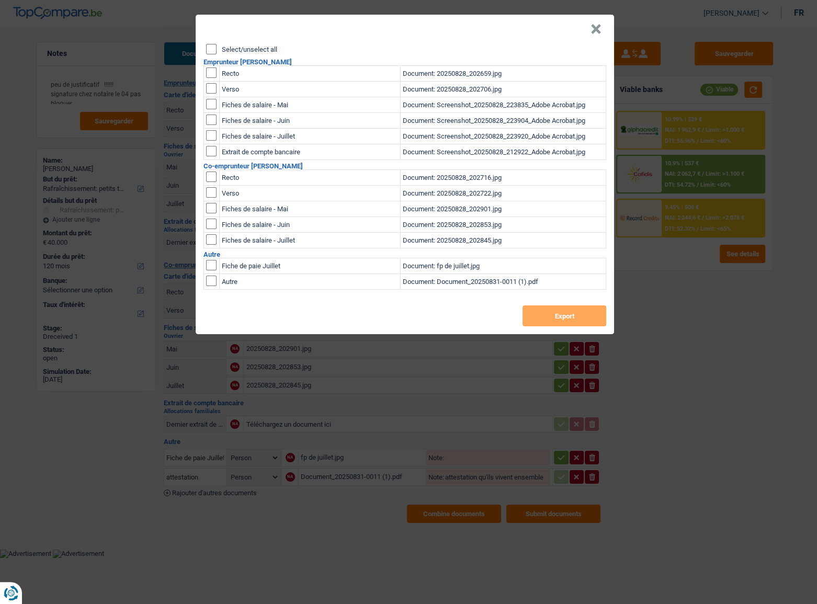
click at [592, 31] on button "×" at bounding box center [596, 29] width 11 height 10
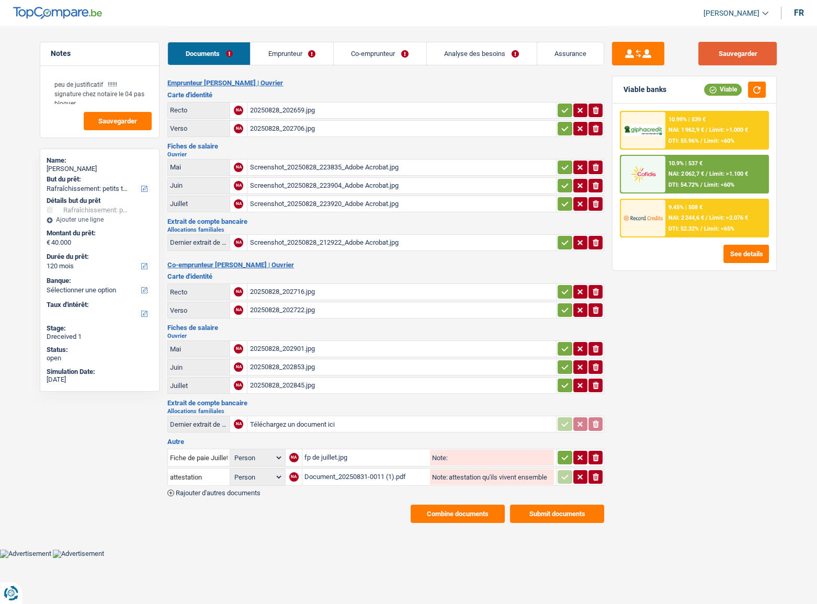
click at [733, 58] on button "Sauvegarder" at bounding box center [737, 54] width 78 height 24
